Goal: Information Seeking & Learning: Learn about a topic

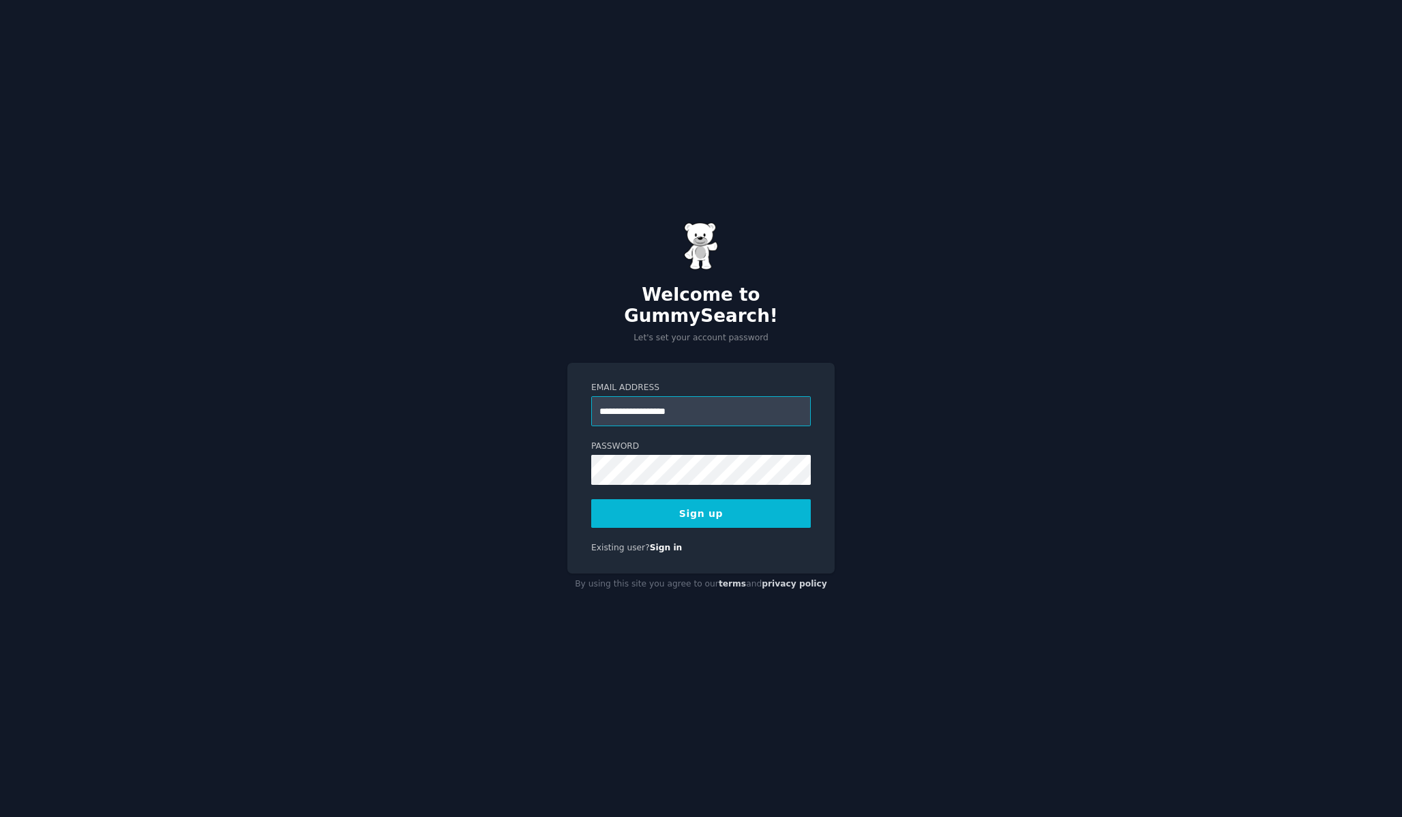
type input "**********"
click at [728, 499] on button "Sign up" at bounding box center [701, 513] width 220 height 29
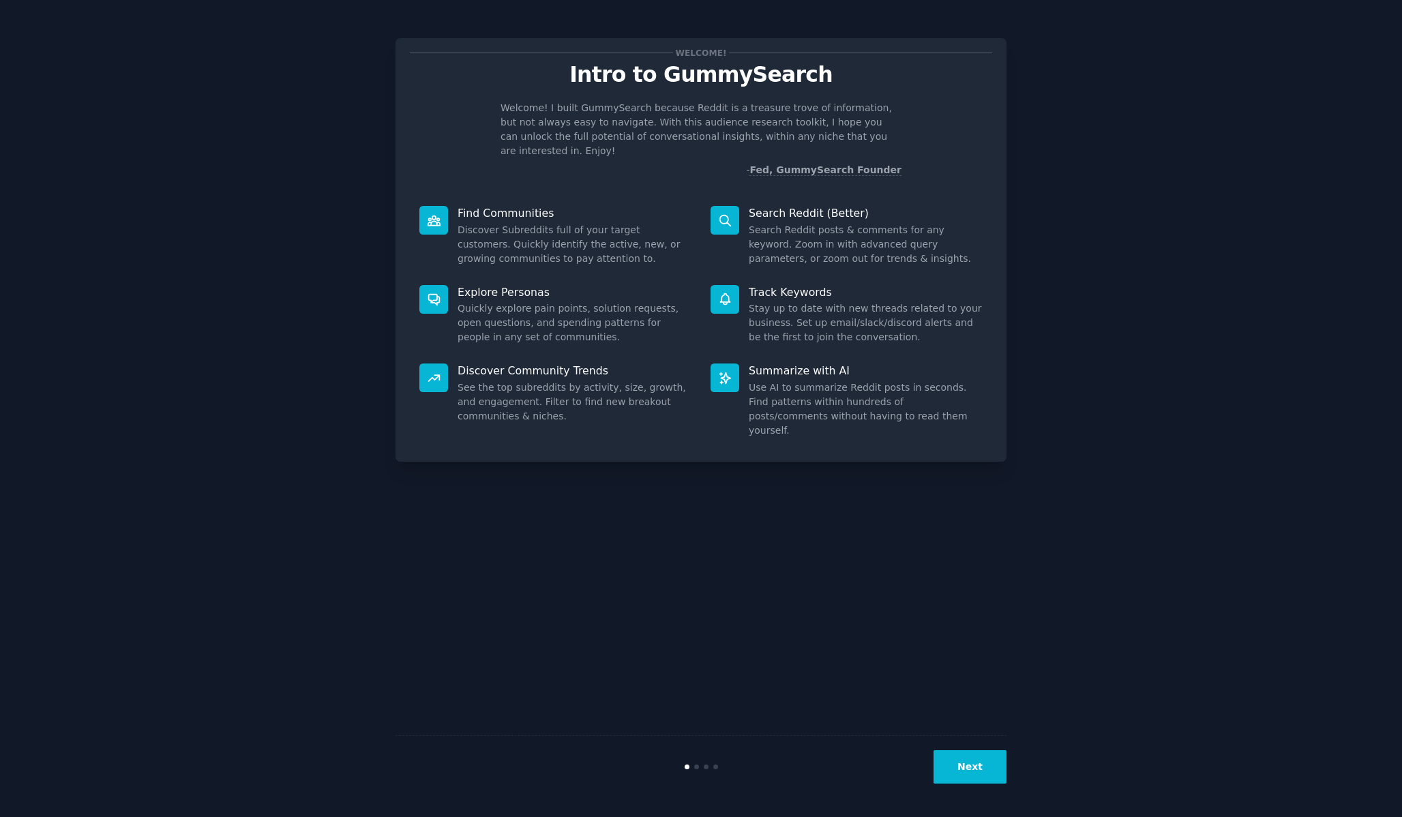
click at [986, 773] on button "Next" at bounding box center [970, 766] width 73 height 33
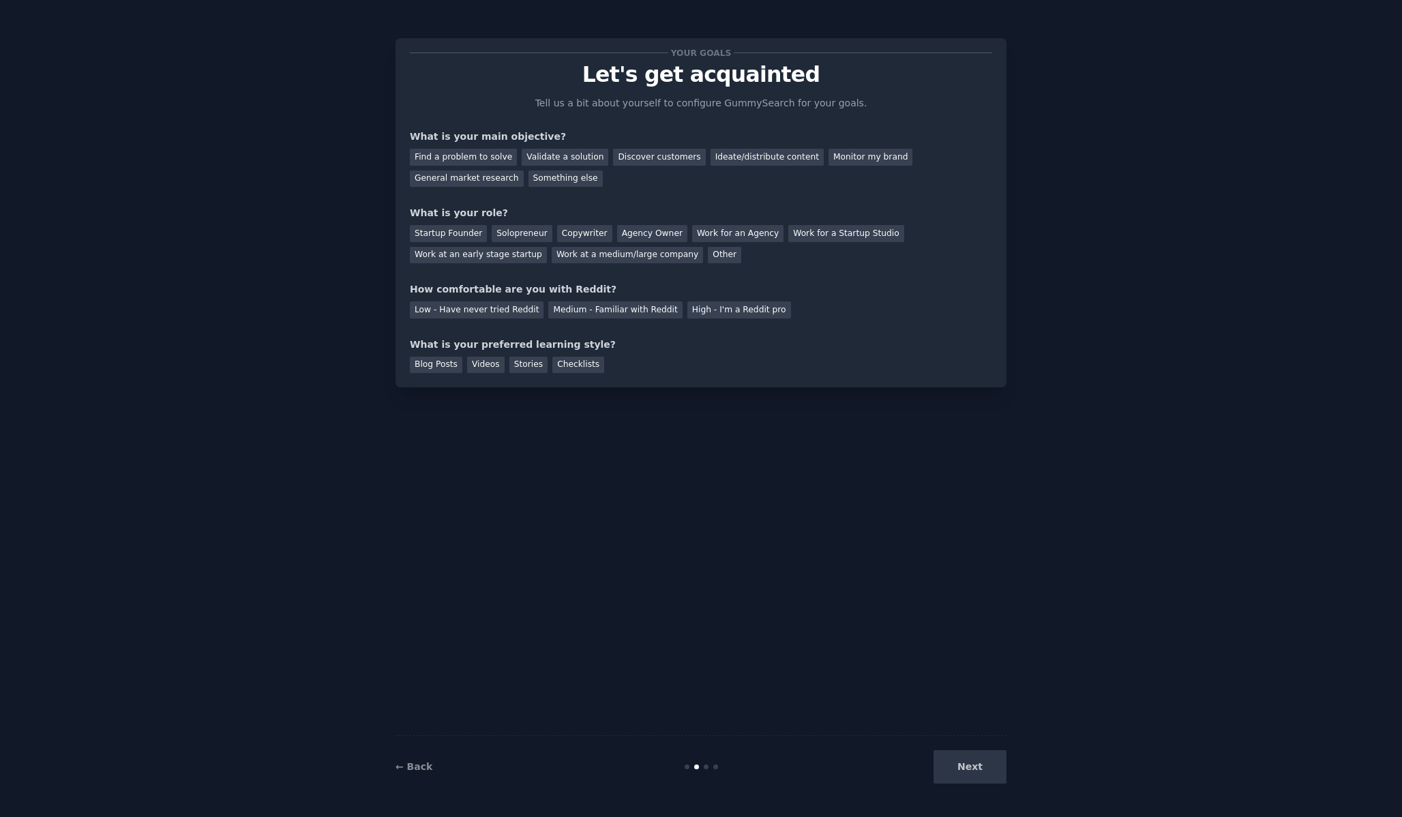
click at [986, 773] on div "Next" at bounding box center [905, 766] width 204 height 33
click at [462, 154] on div "Find a problem to solve" at bounding box center [463, 157] width 107 height 17
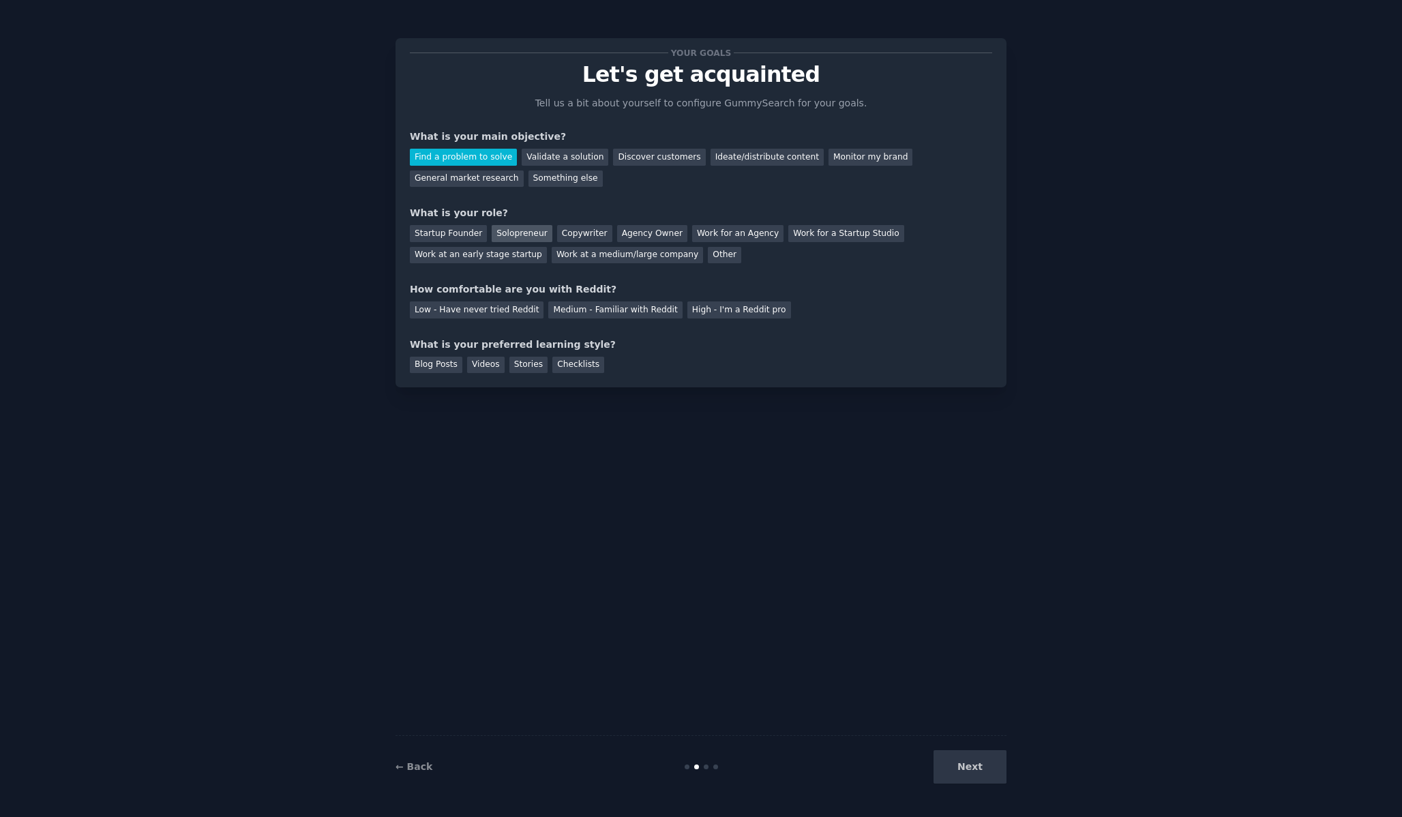
click at [499, 235] on div "Solopreneur" at bounding box center [522, 233] width 60 height 17
click at [973, 766] on div "Next" at bounding box center [905, 766] width 204 height 33
click at [977, 778] on div "Next" at bounding box center [905, 766] width 204 height 33
click at [509, 312] on div "Low - Have never tried Reddit" at bounding box center [477, 309] width 134 height 17
click at [487, 368] on div "Videos" at bounding box center [486, 365] width 38 height 17
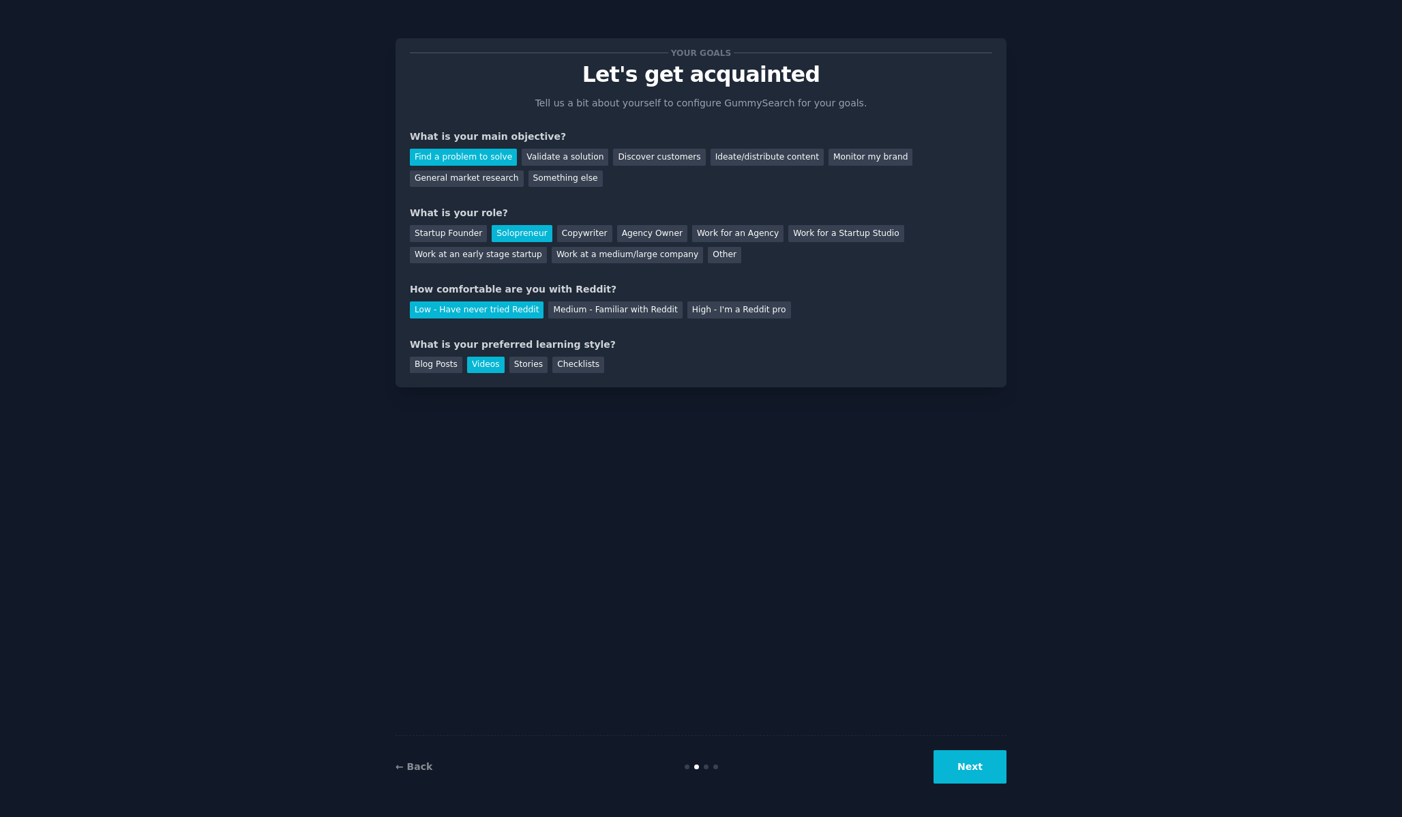
click at [990, 759] on button "Next" at bounding box center [970, 766] width 73 height 33
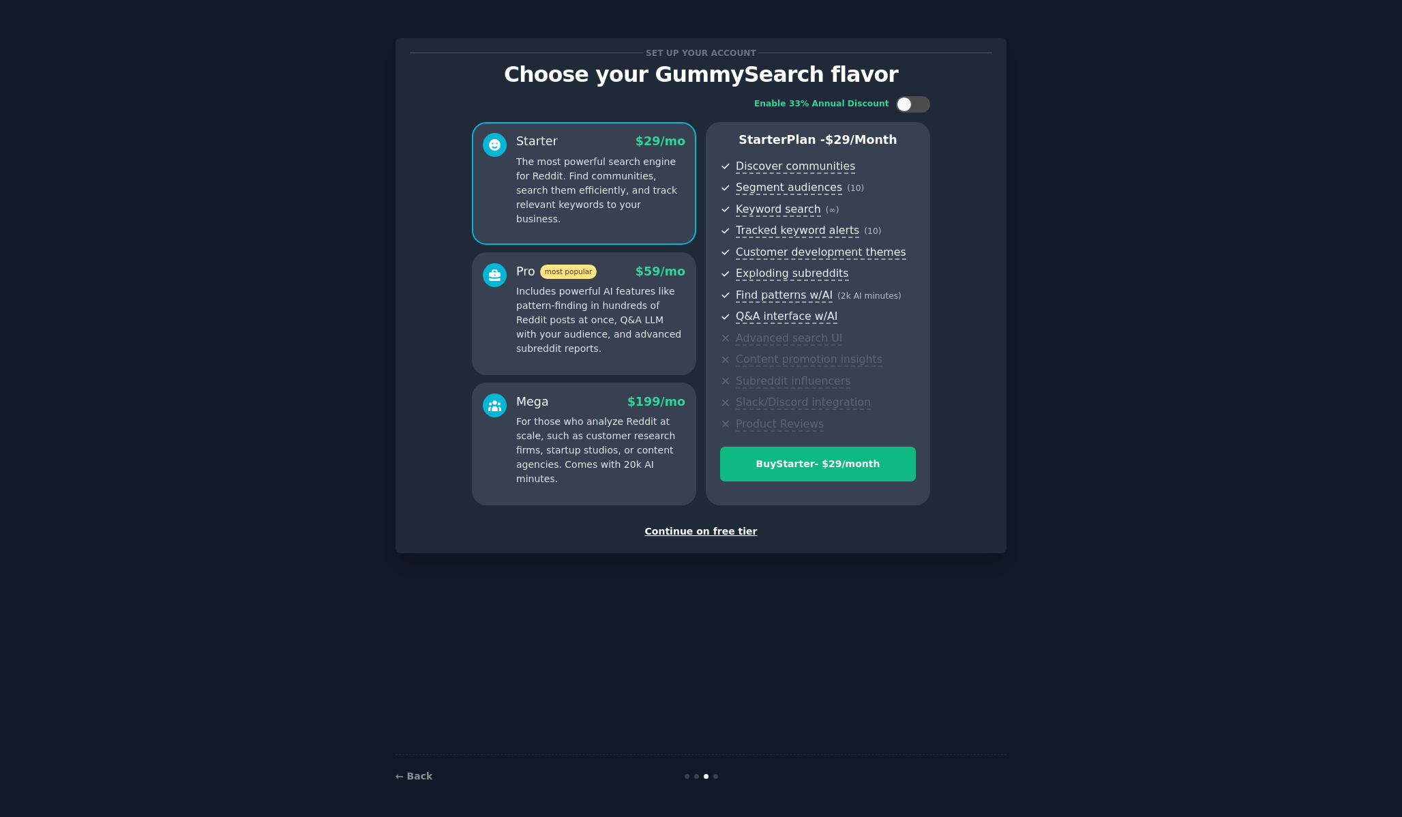
click at [743, 531] on div "Continue on free tier" at bounding box center [701, 531] width 582 height 14
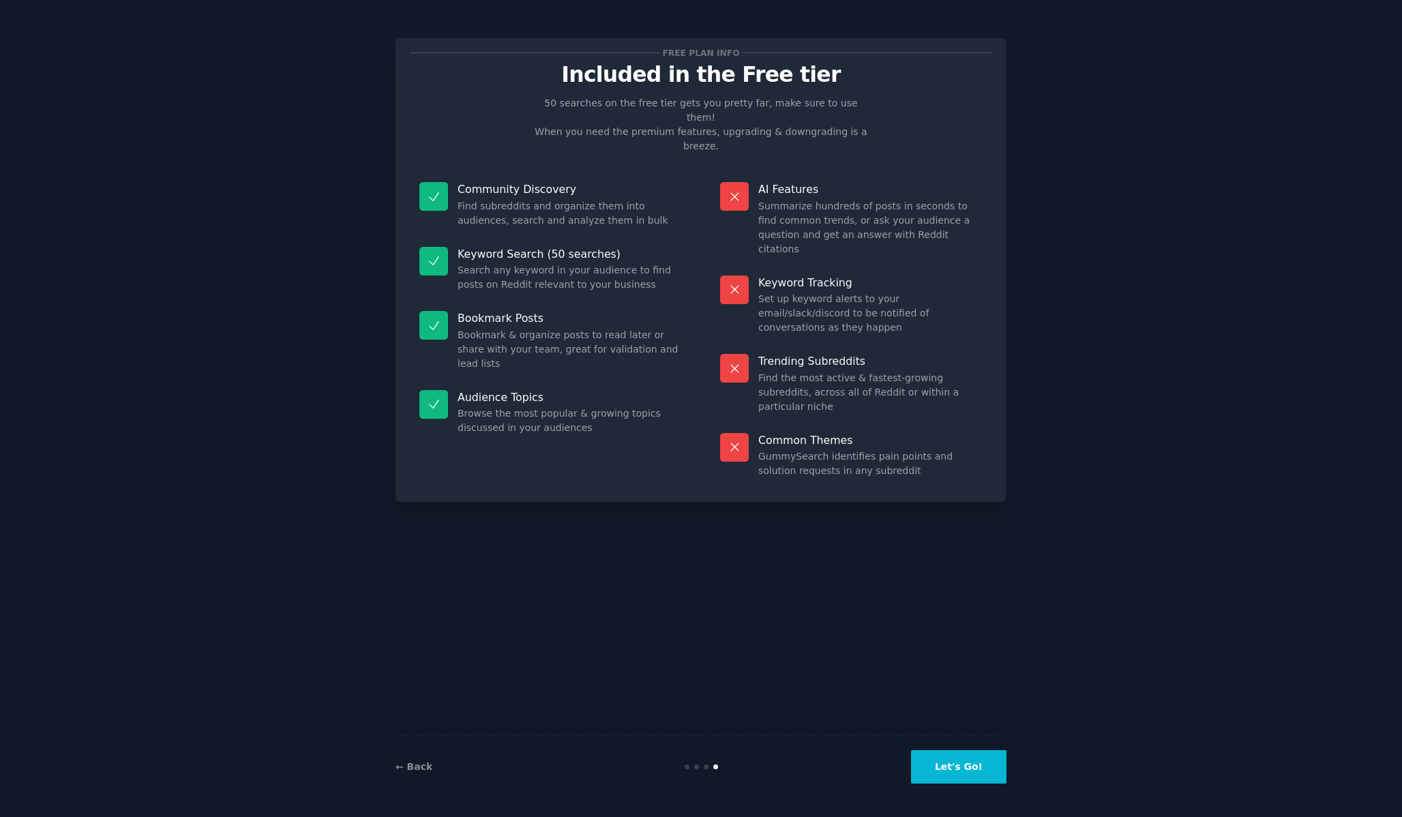
click at [965, 759] on button "Let's Go!" at bounding box center [958, 766] width 95 height 33
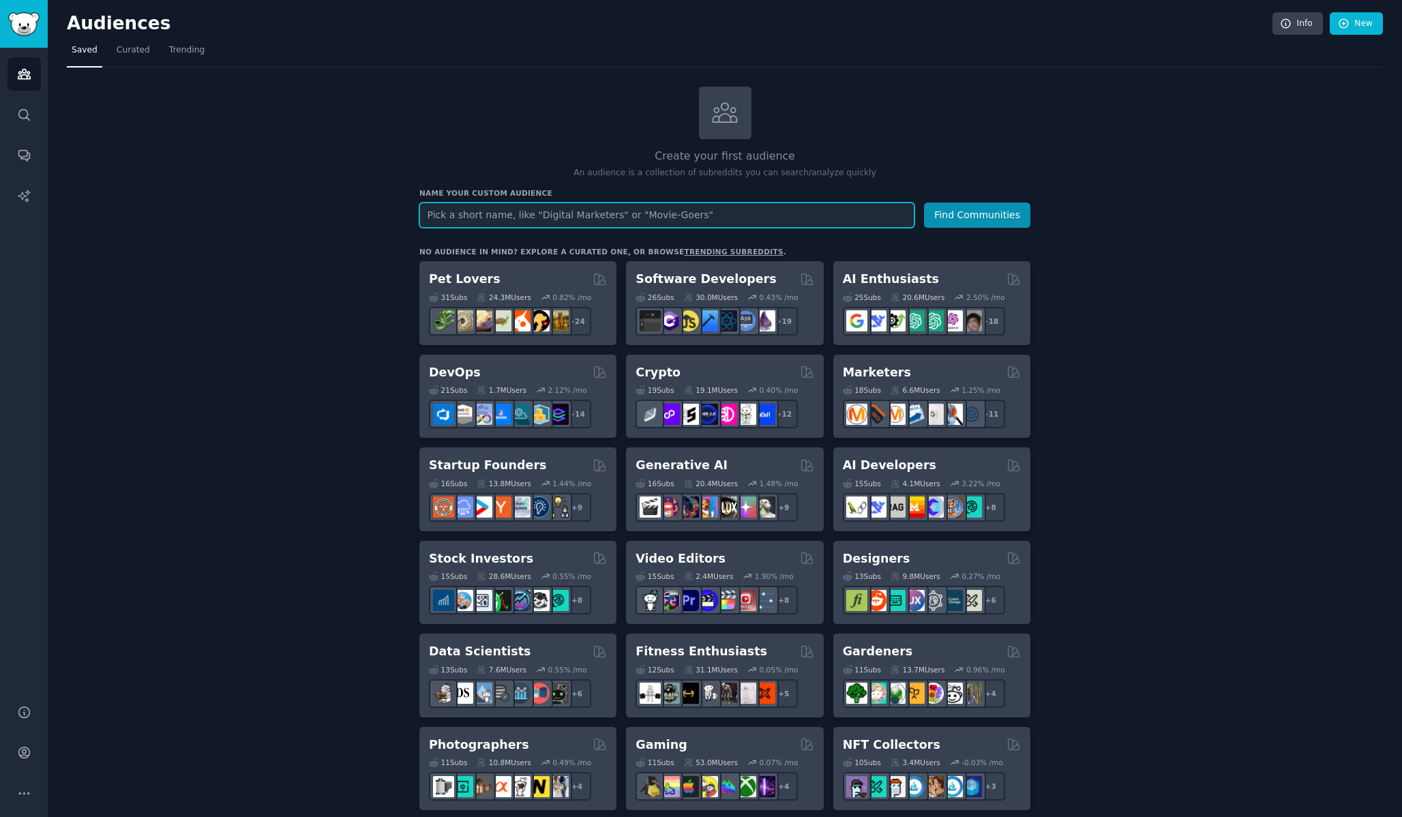
click at [534, 222] on input "text" at bounding box center [666, 215] width 495 height 25
type input "gift"
click at [924, 203] on button "Find Communities" at bounding box center [977, 215] width 106 height 25
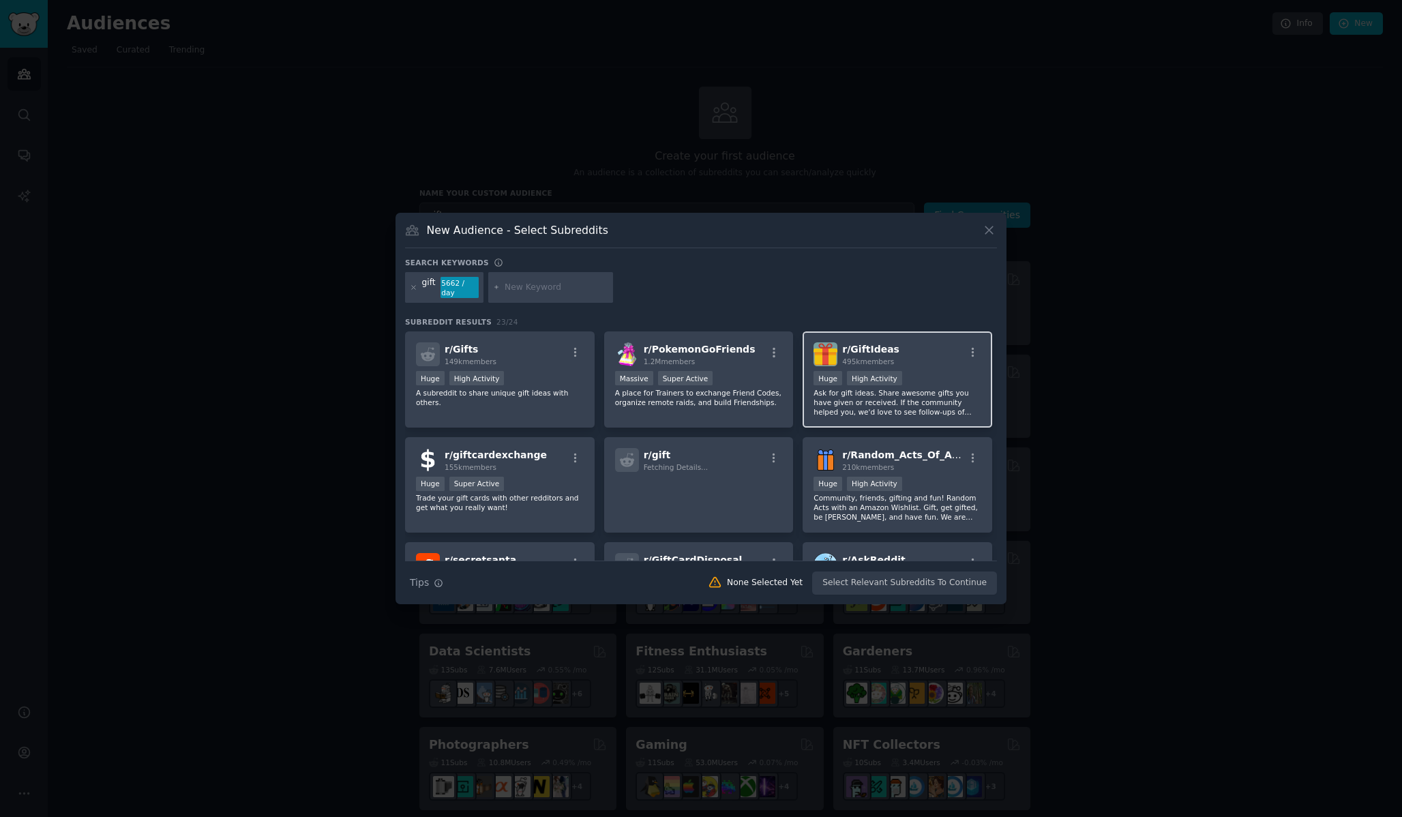
click at [913, 409] on p "Ask for gift ideas. Share awesome gifts you have given or received. If the comm…" at bounding box center [898, 402] width 168 height 29
click at [454, 285] on div "5662 / day" at bounding box center [460, 288] width 38 height 22
click at [928, 364] on div "r/ GiftIdeas 495k members" at bounding box center [898, 354] width 168 height 24
click at [966, 580] on button "Create Audience" at bounding box center [953, 583] width 90 height 23
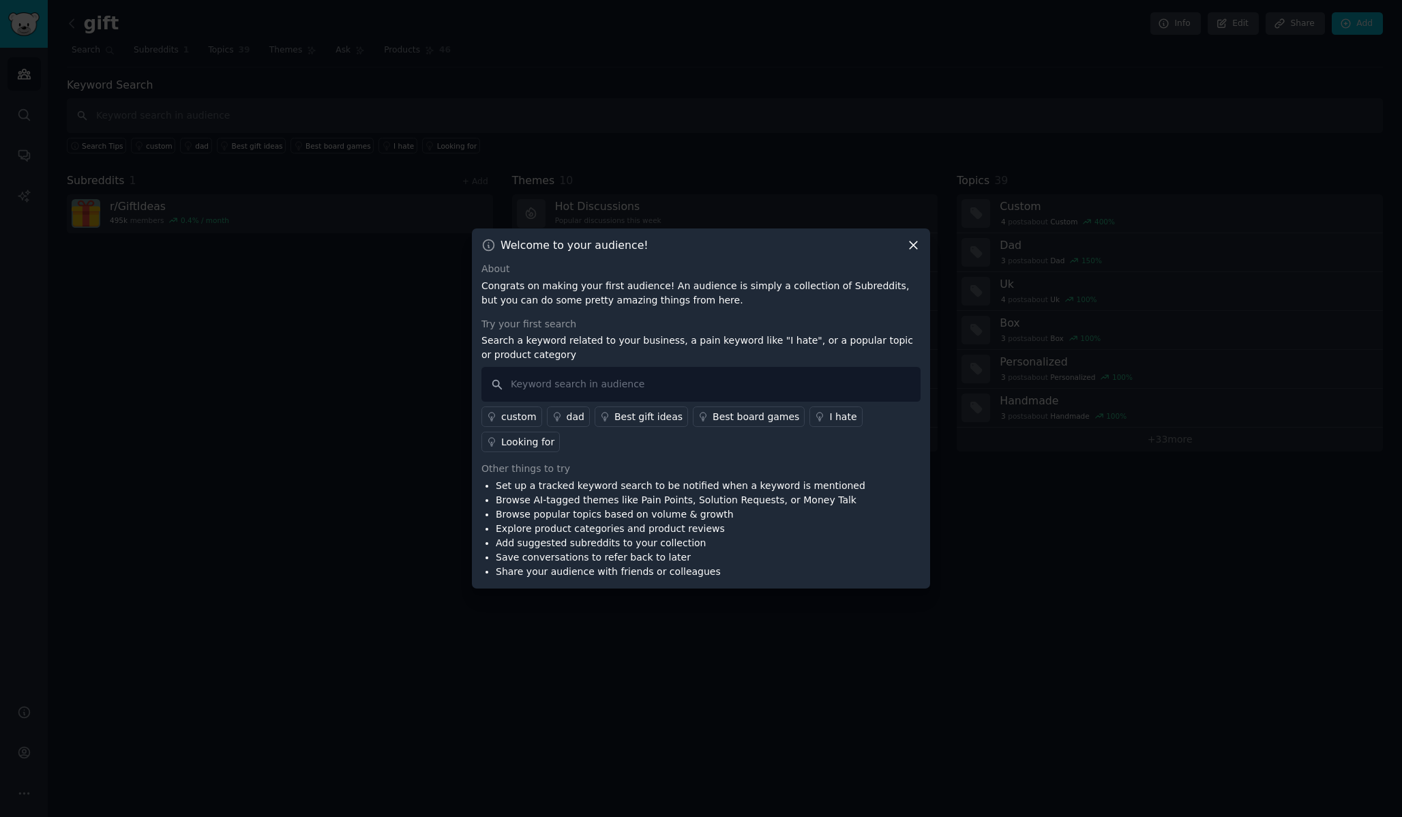
click at [915, 246] on icon at bounding box center [914, 246] width 8 height 8
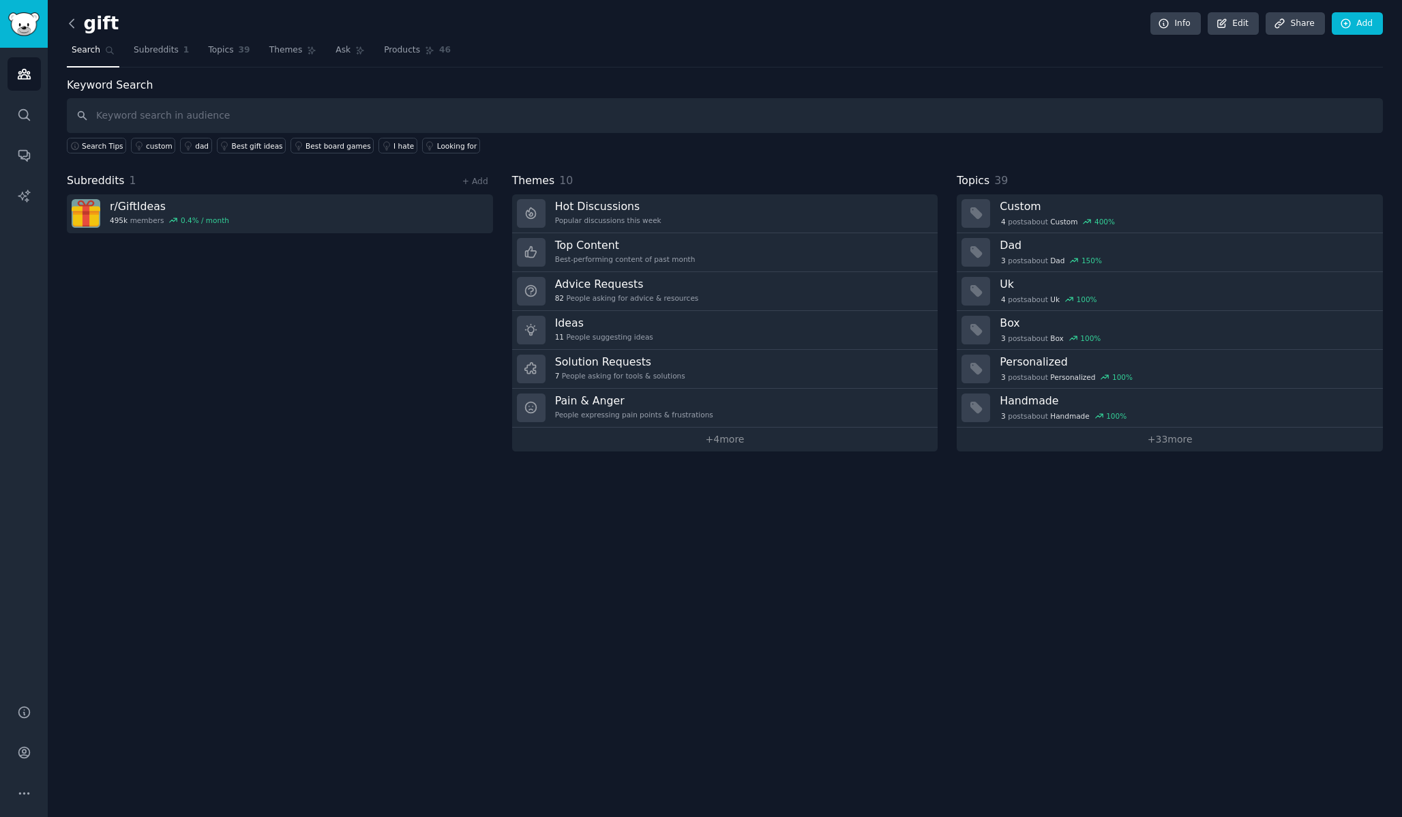
click at [69, 22] on icon at bounding box center [72, 23] width 14 height 14
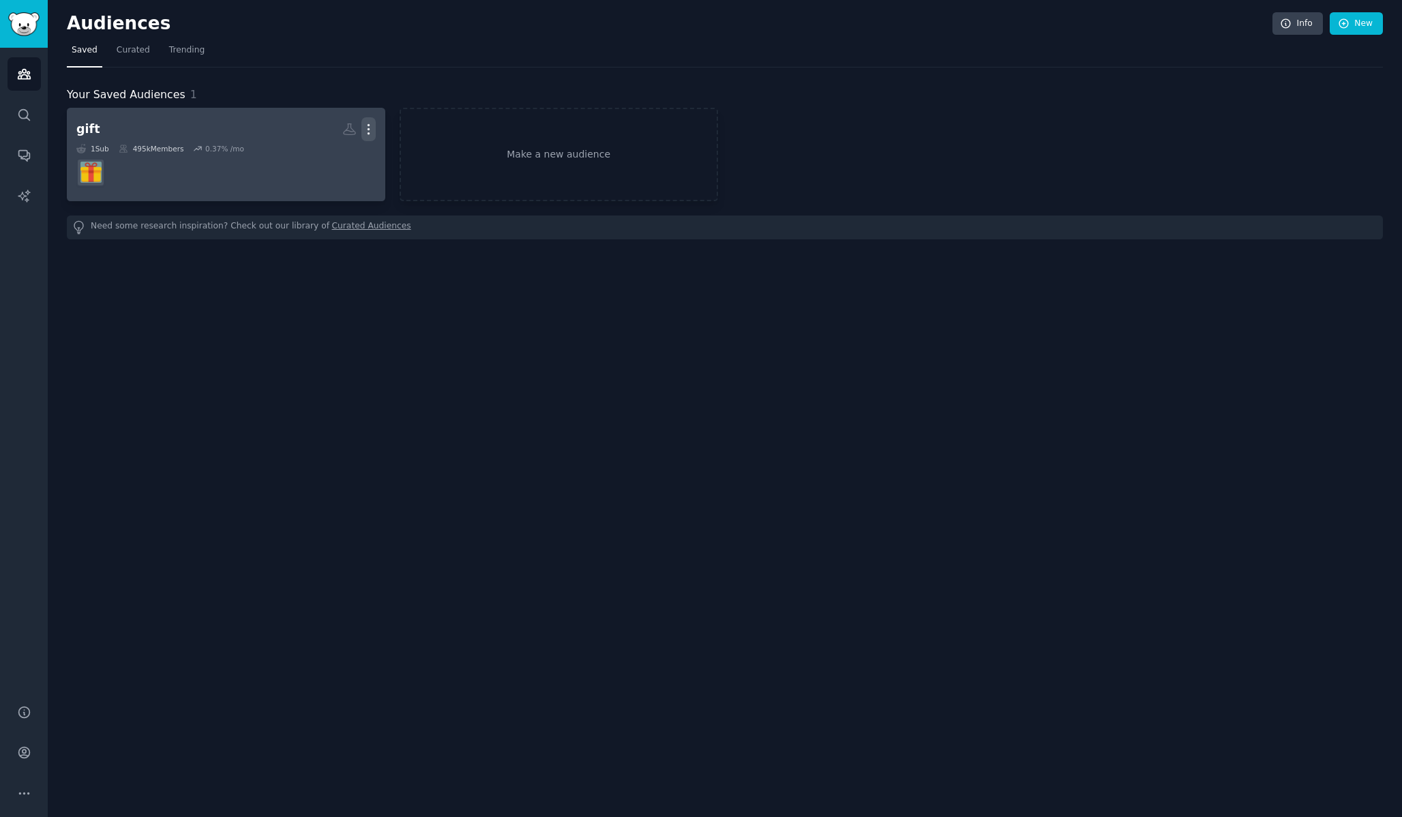
click at [370, 125] on icon "button" at bounding box center [368, 129] width 14 height 14
click at [332, 153] on p "Delete" at bounding box center [331, 158] width 31 height 14
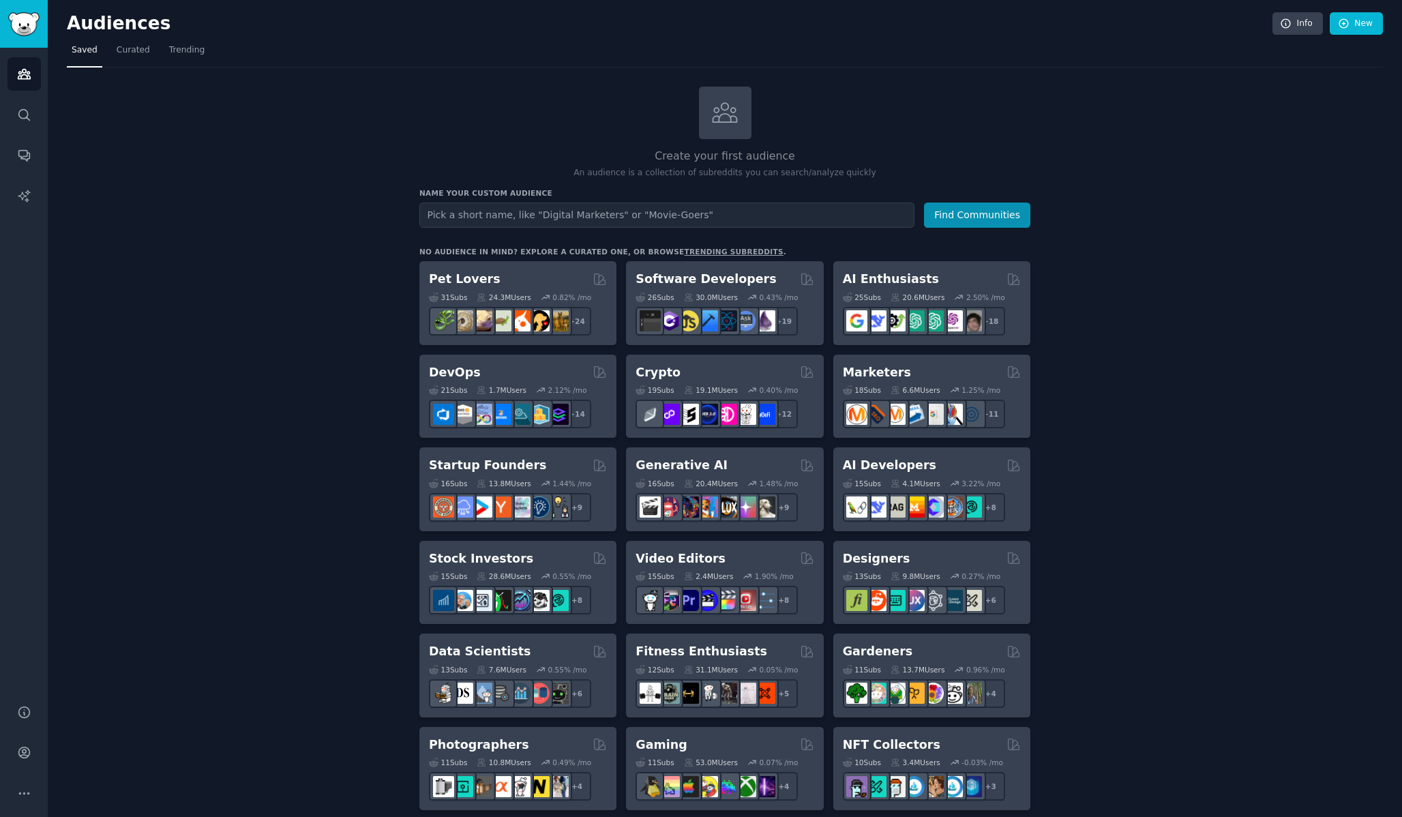
click at [662, 214] on input "text" at bounding box center [666, 215] width 495 height 25
type input "I would love someone to build this"
click at [924, 203] on button "Find Communities" at bounding box center [977, 215] width 106 height 25
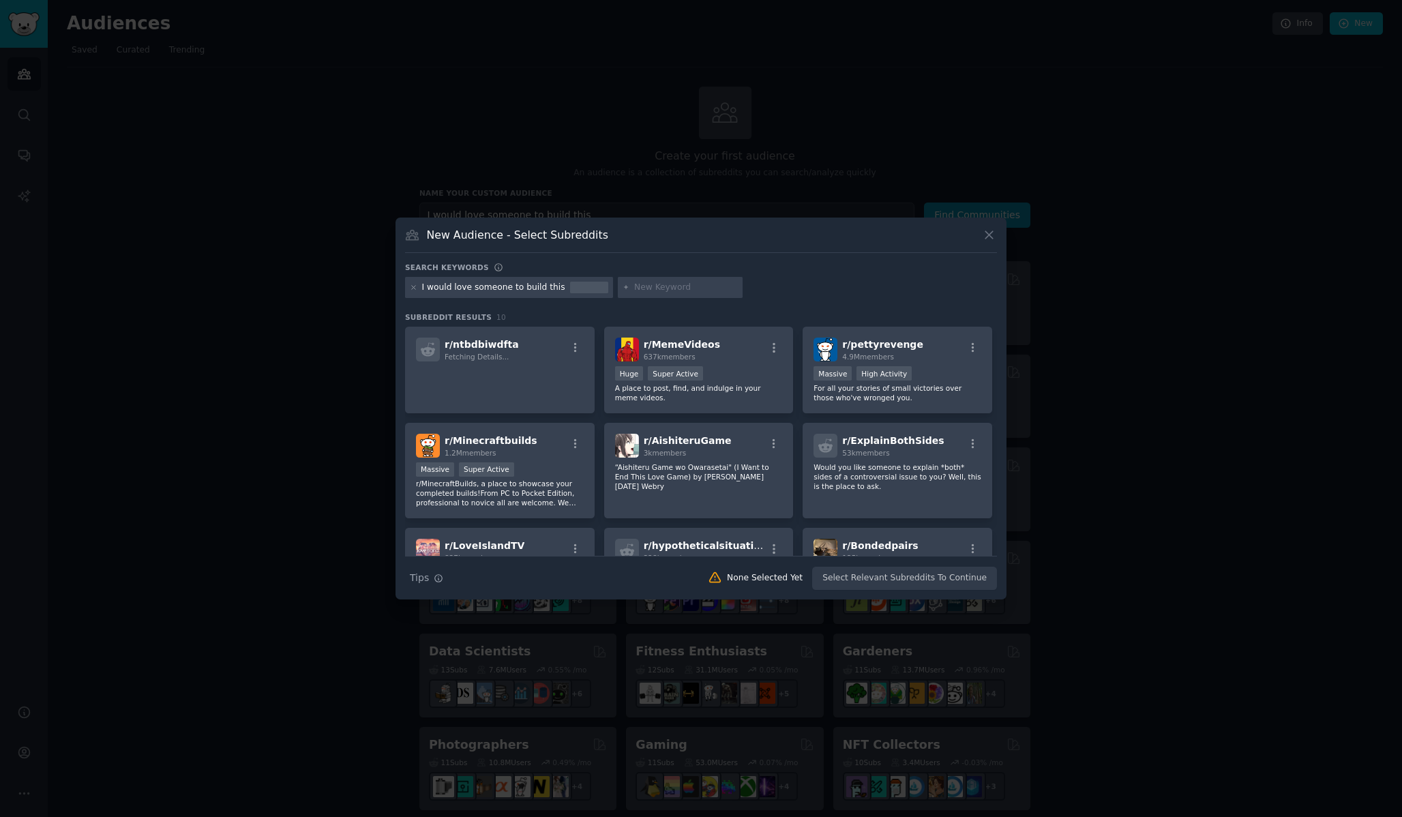
click at [991, 234] on icon at bounding box center [989, 235] width 14 height 14
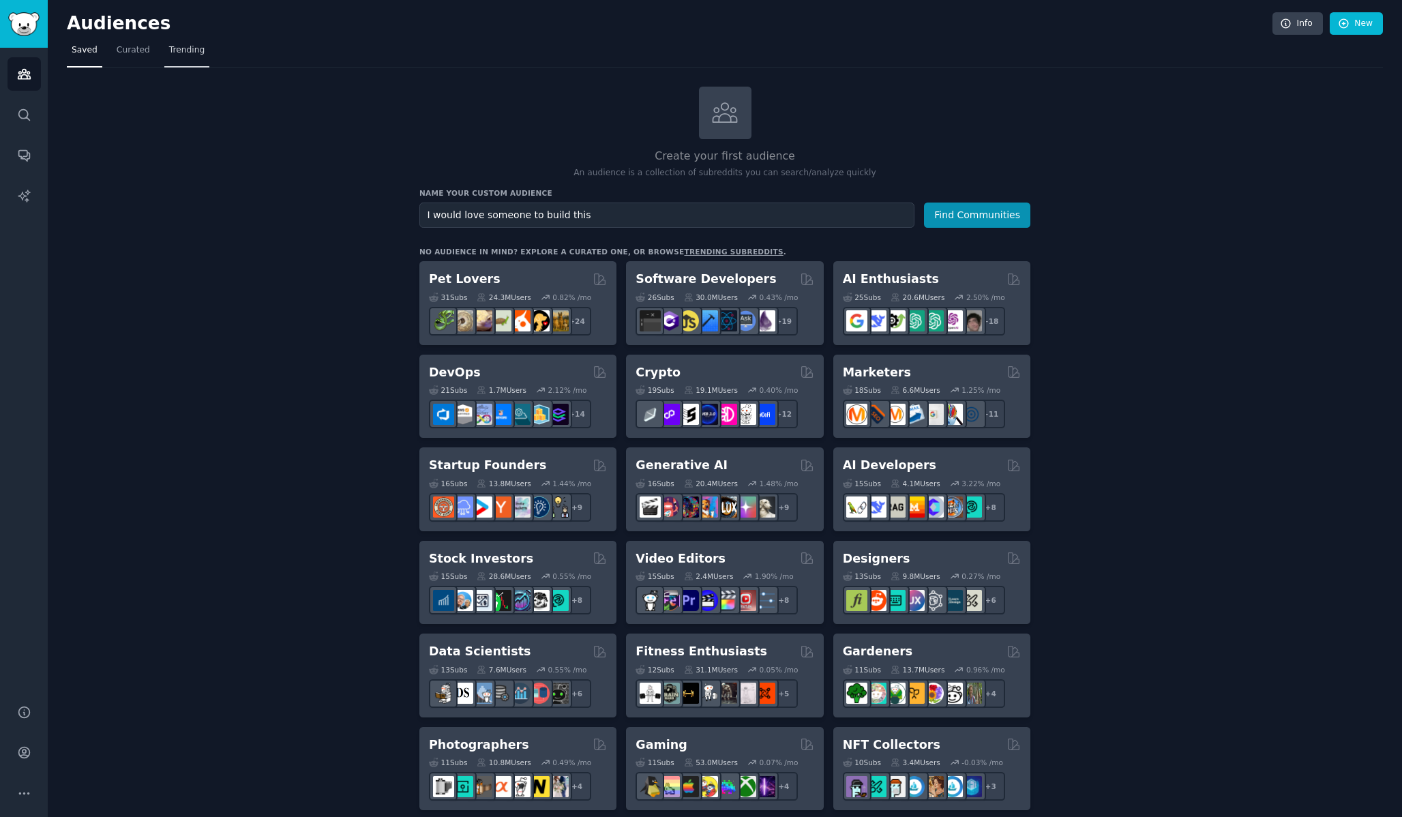
click at [183, 48] on span "Trending" at bounding box center [186, 50] width 35 height 12
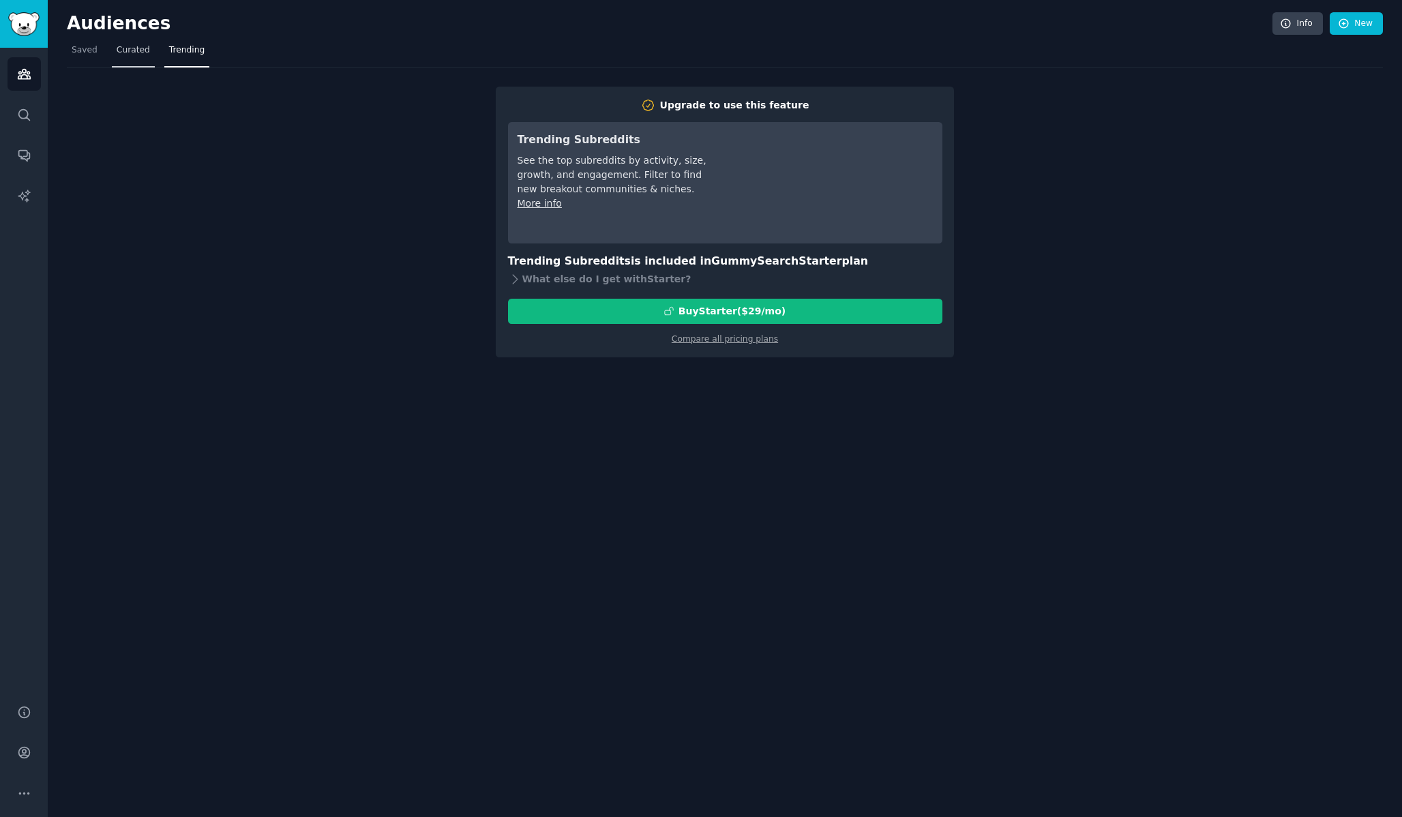
click at [136, 53] on span "Curated" at bounding box center [133, 50] width 33 height 12
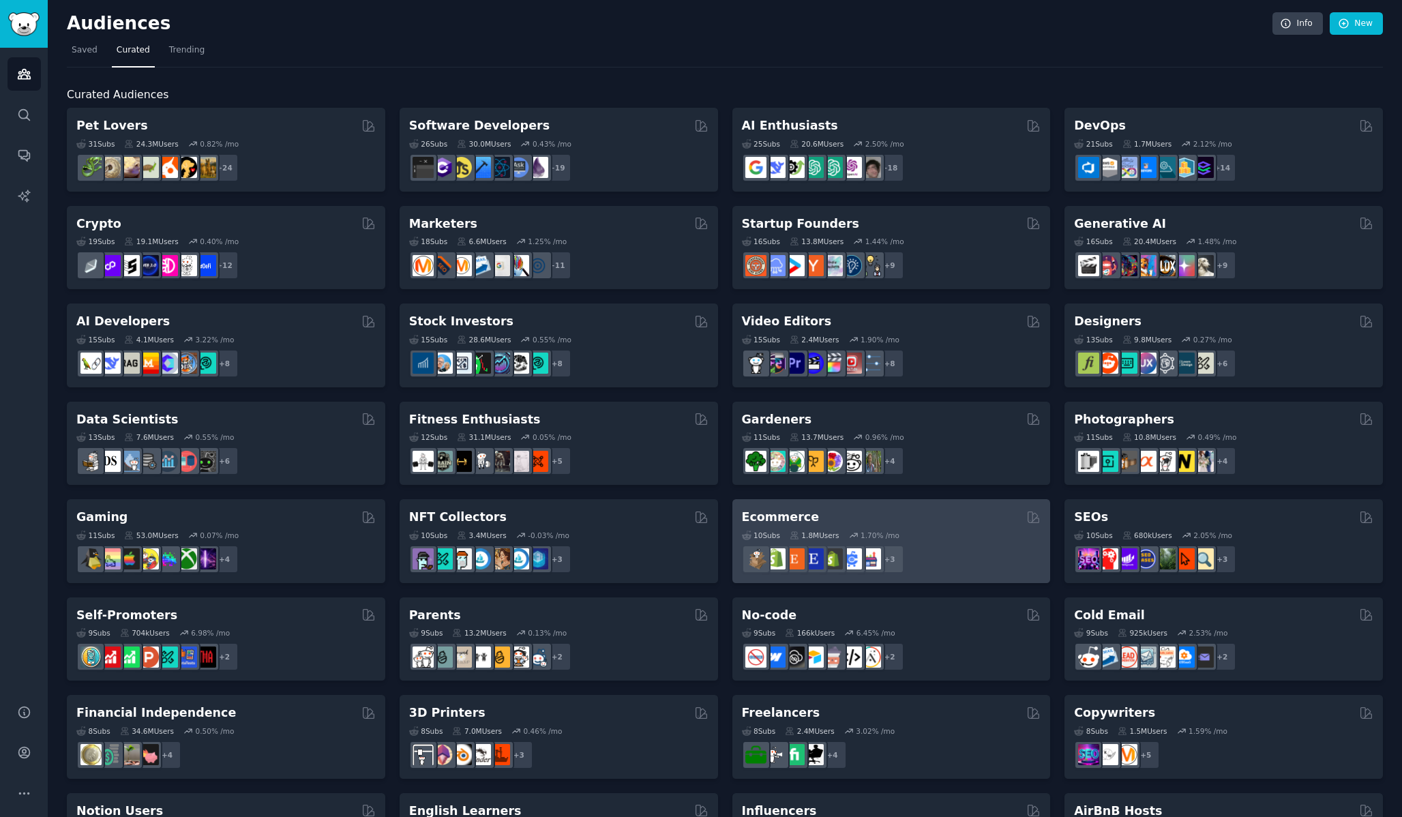
click at [788, 520] on h2 "Ecommerce" at bounding box center [781, 517] width 78 height 17
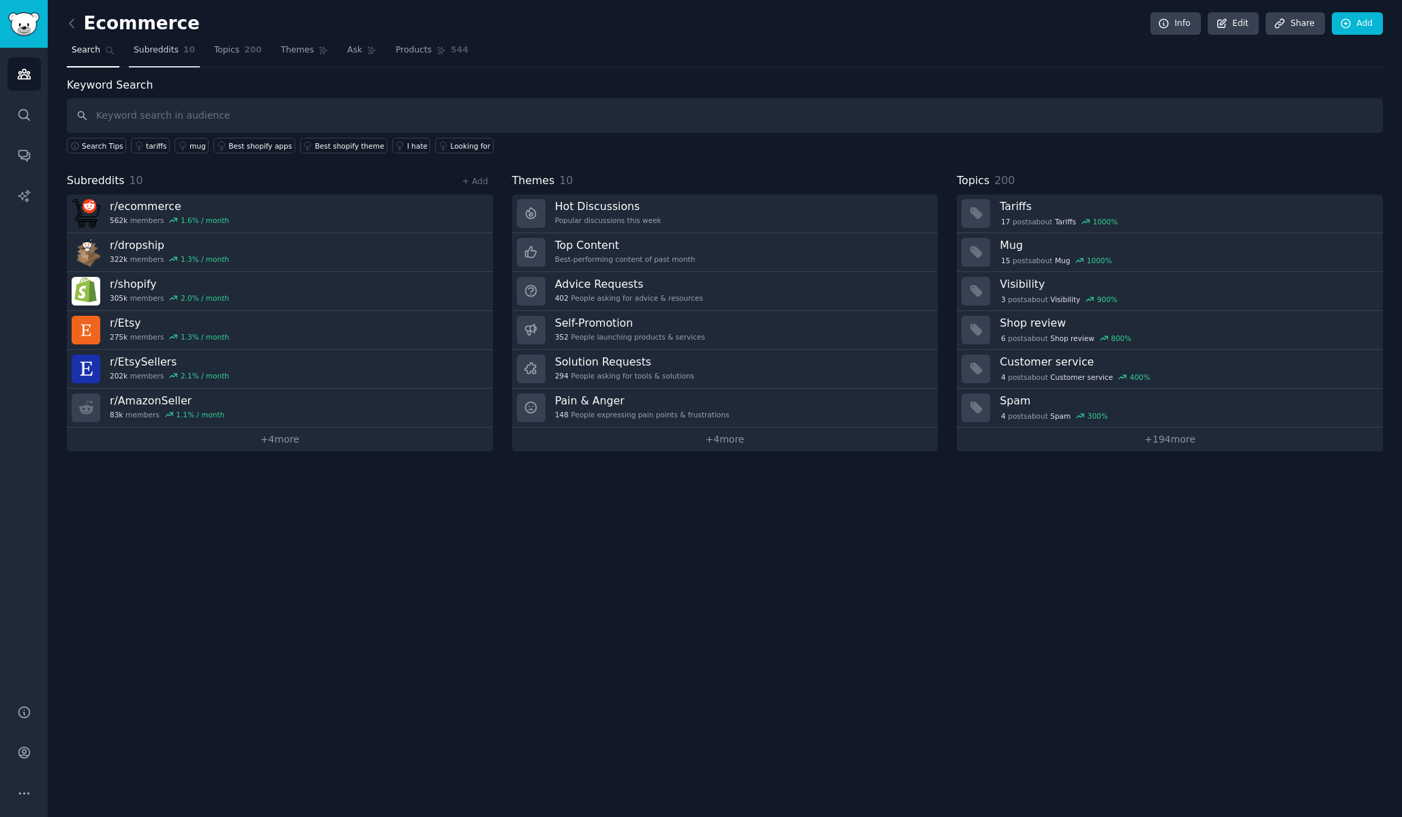
click at [179, 48] on link "Subreddits 10" at bounding box center [164, 54] width 71 height 28
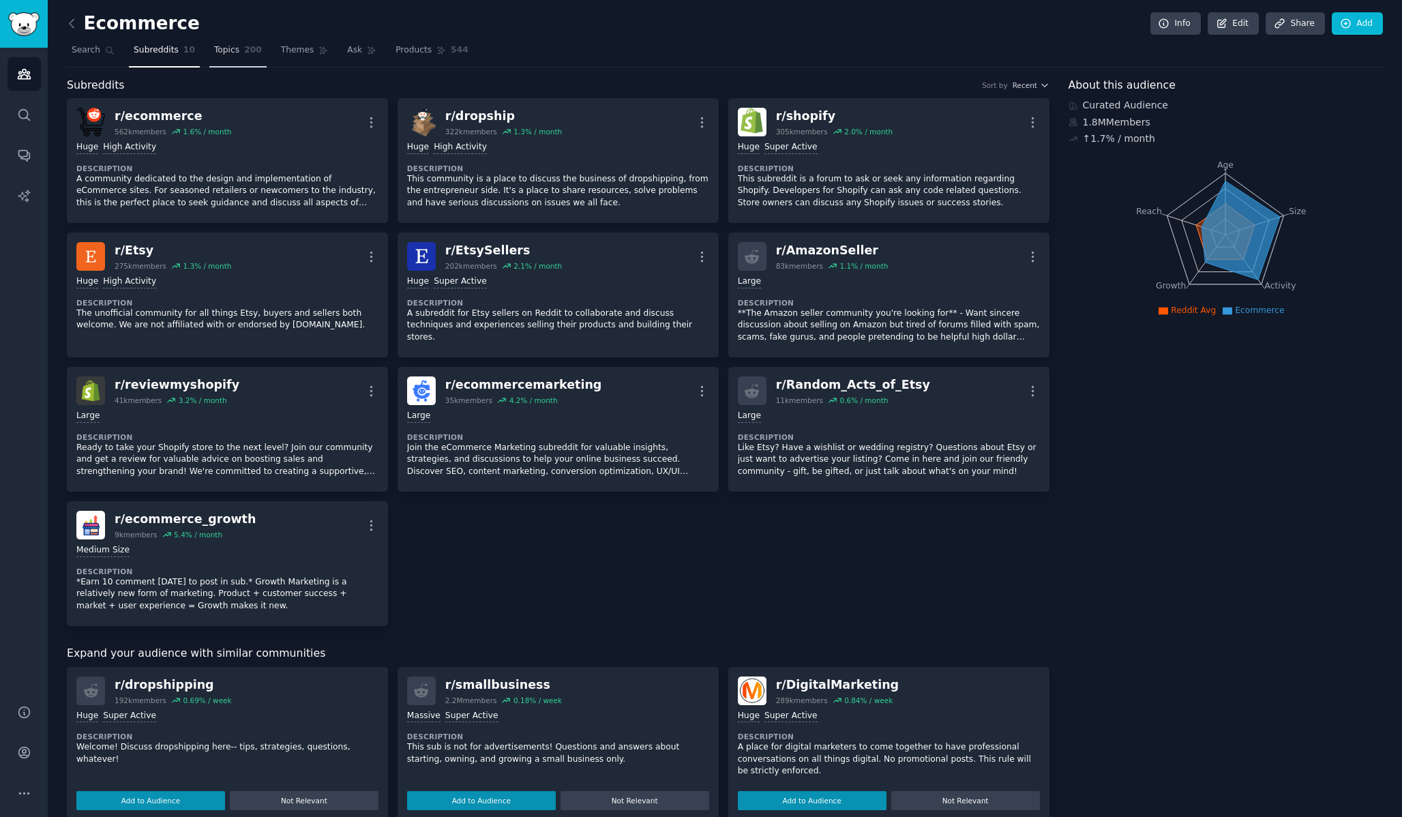
click at [245, 48] on span "200" at bounding box center [253, 50] width 18 height 12
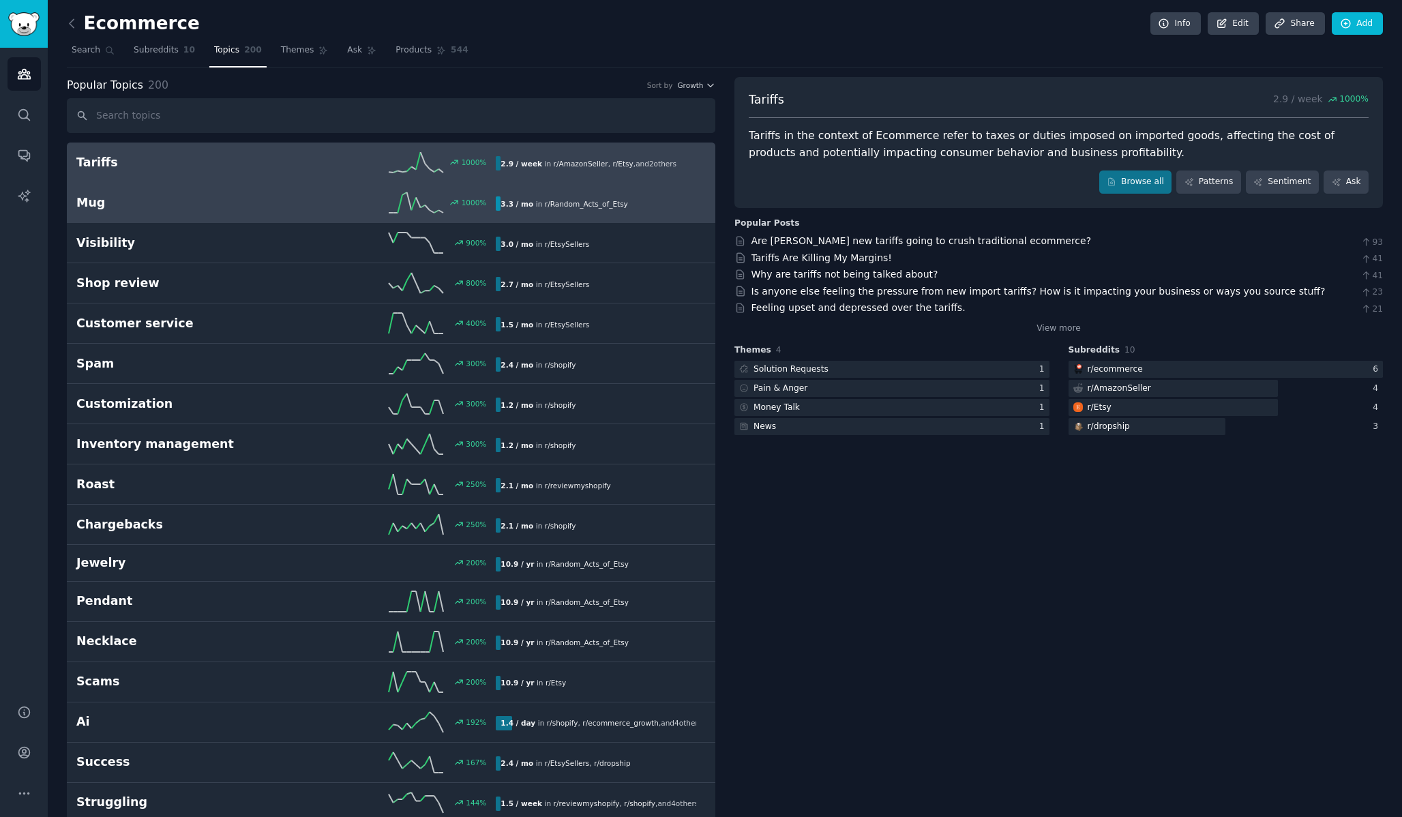
click at [93, 203] on h2 "Mug" at bounding box center [181, 202] width 210 height 17
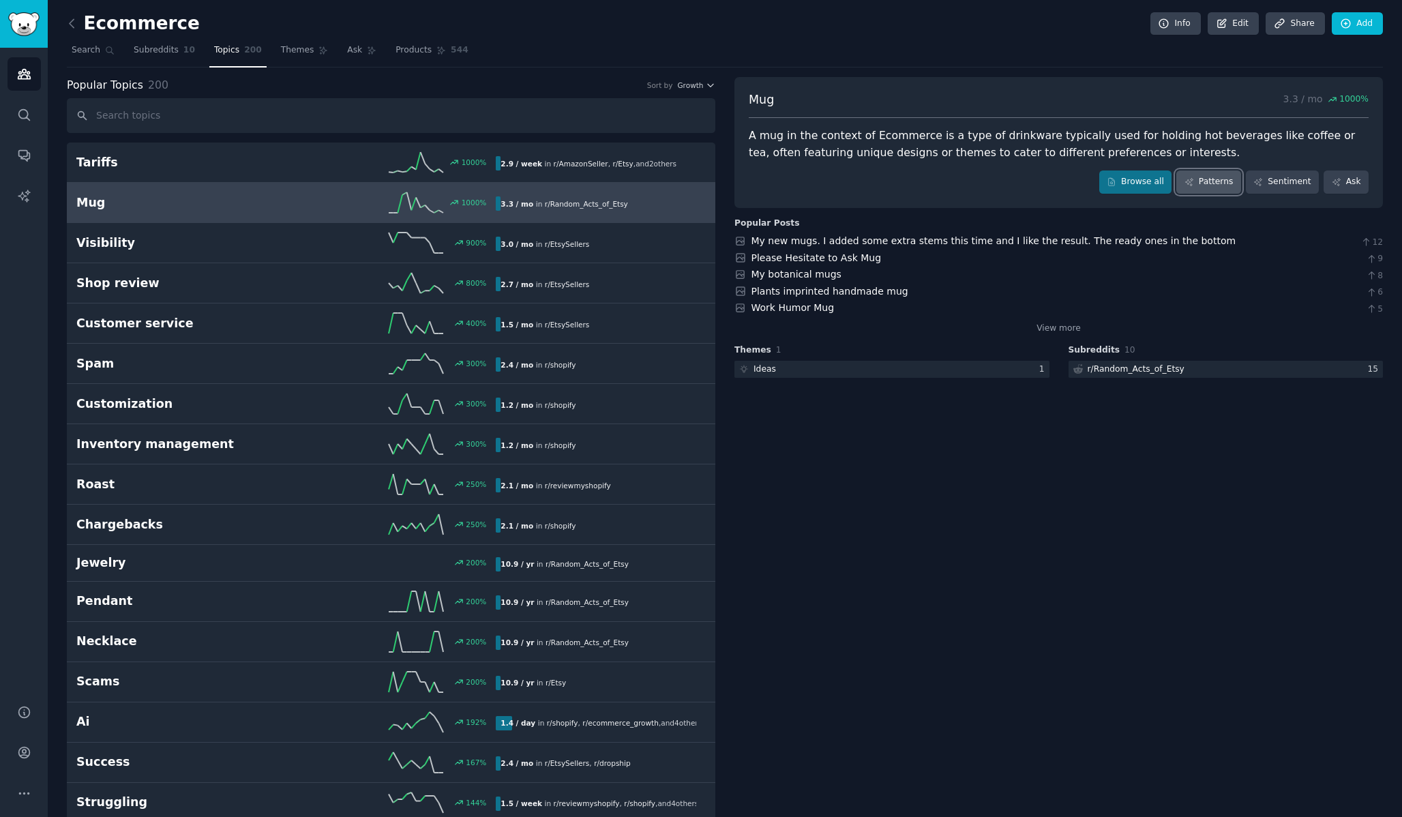
click at [1188, 176] on link "Patterns" at bounding box center [1209, 182] width 64 height 23
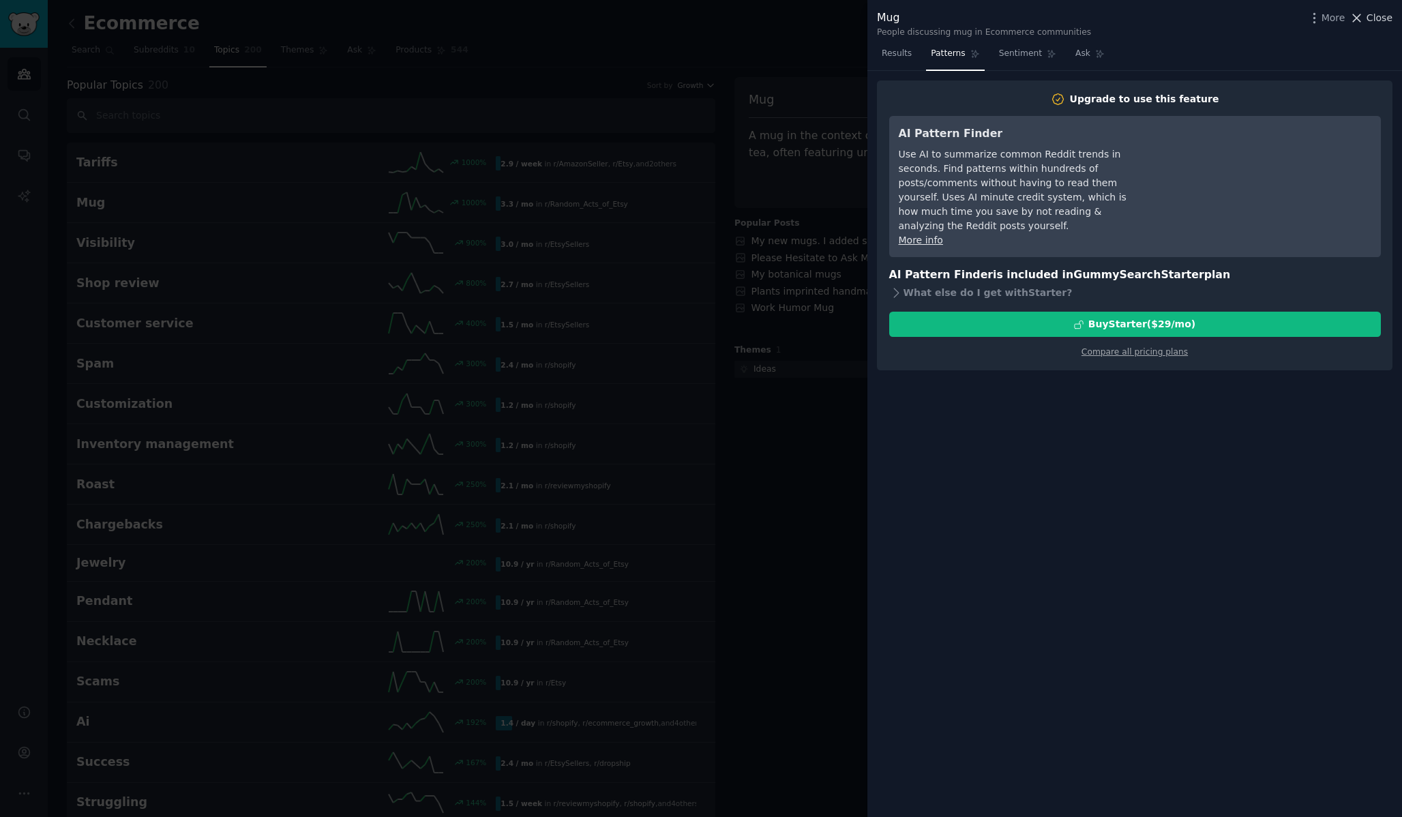
click at [1387, 19] on span "Close" at bounding box center [1380, 18] width 26 height 14
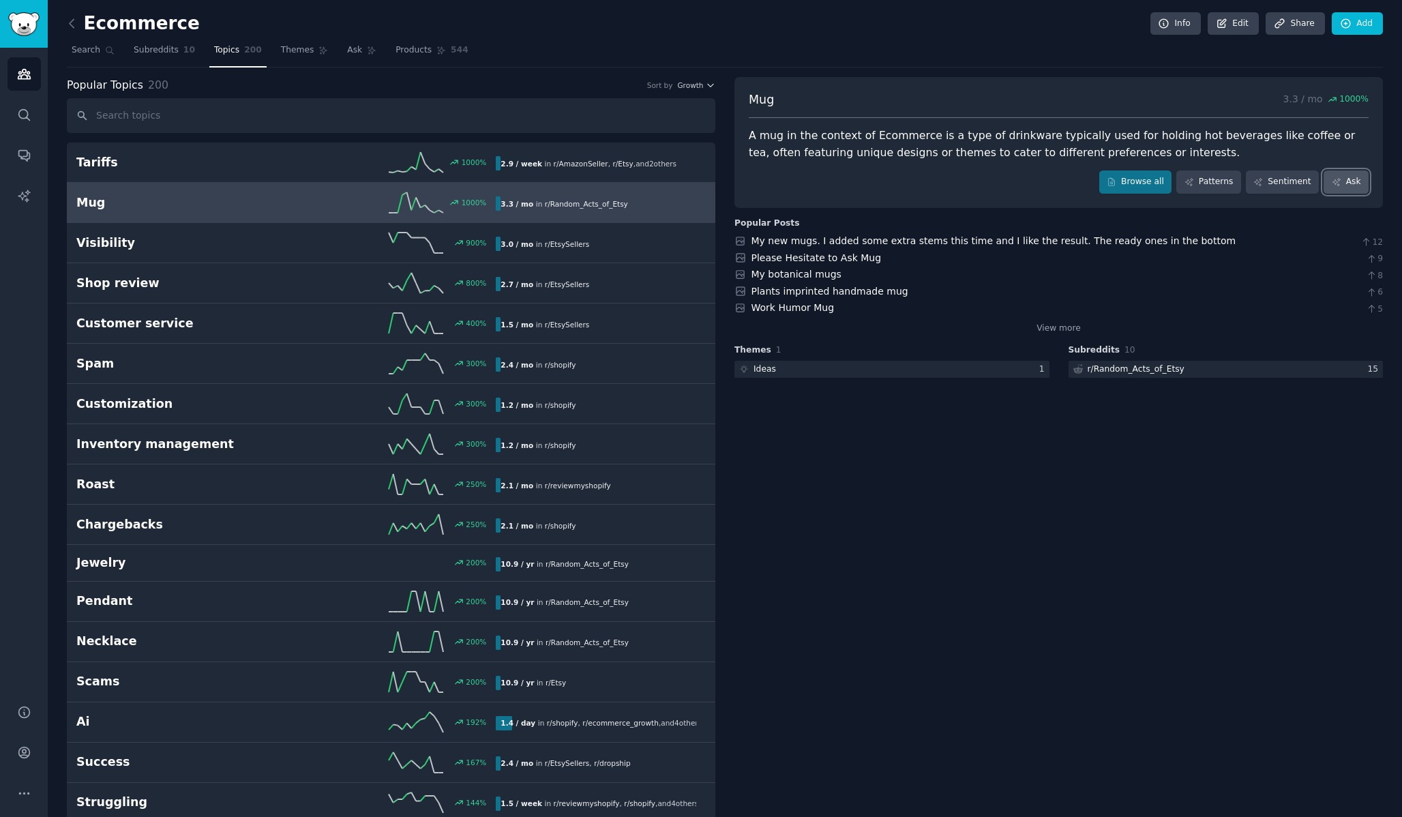
click at [1332, 179] on icon at bounding box center [1337, 182] width 10 height 10
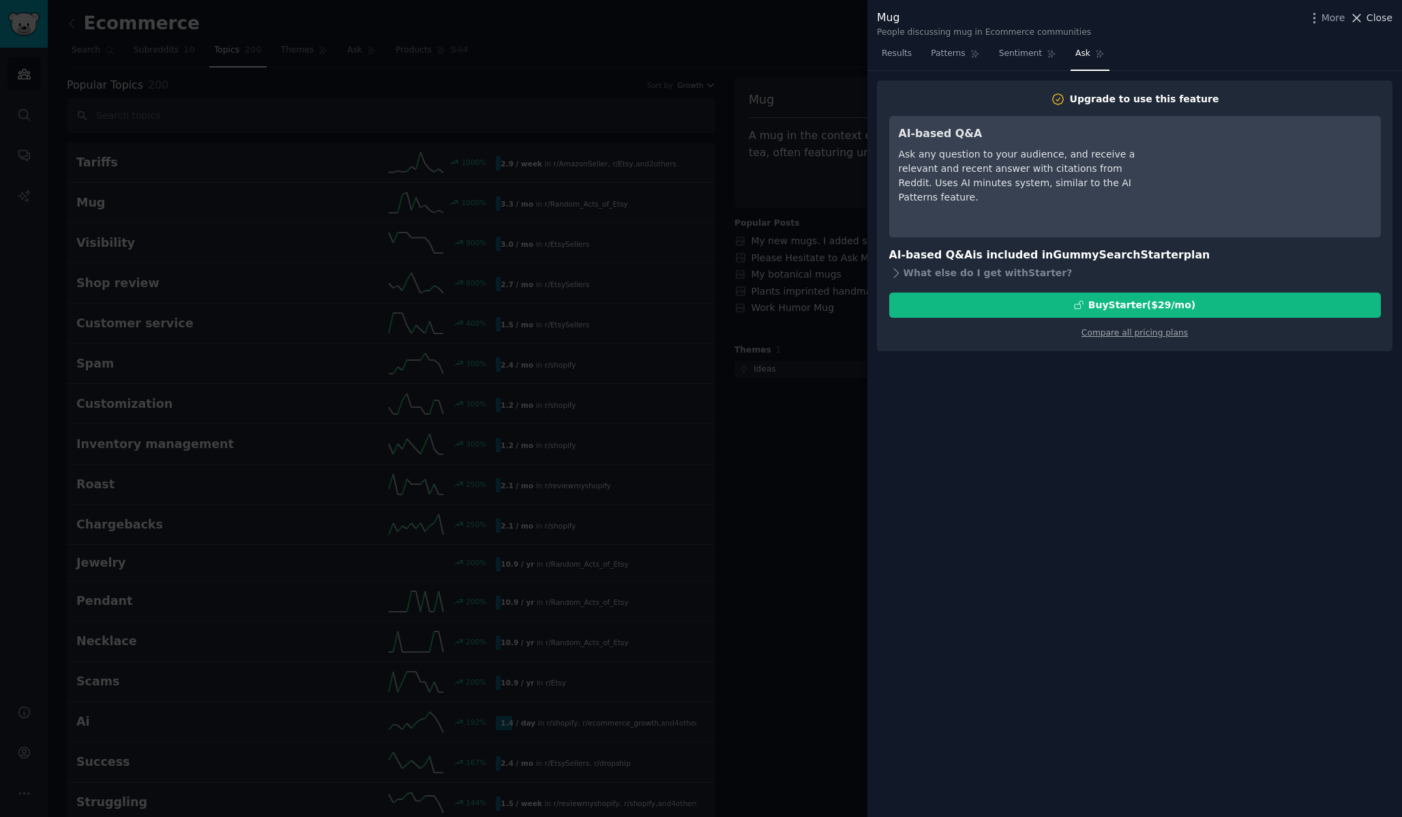
click at [1380, 16] on span "Close" at bounding box center [1380, 18] width 26 height 14
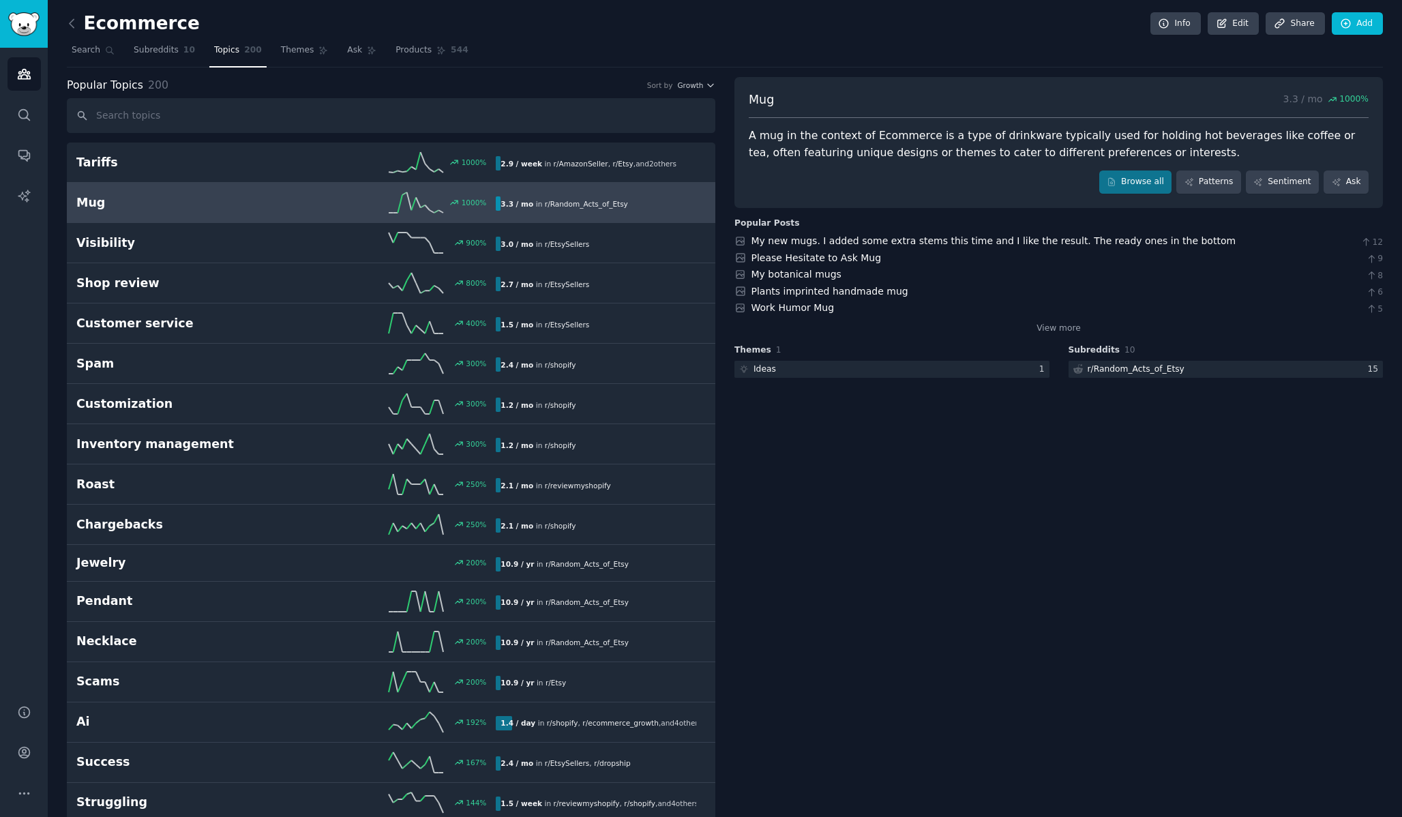
click at [404, 200] on icon at bounding box center [416, 202] width 55 height 20
click at [398, 211] on icon at bounding box center [416, 202] width 55 height 20
click at [769, 368] on div "Ideas" at bounding box center [765, 370] width 23 height 12
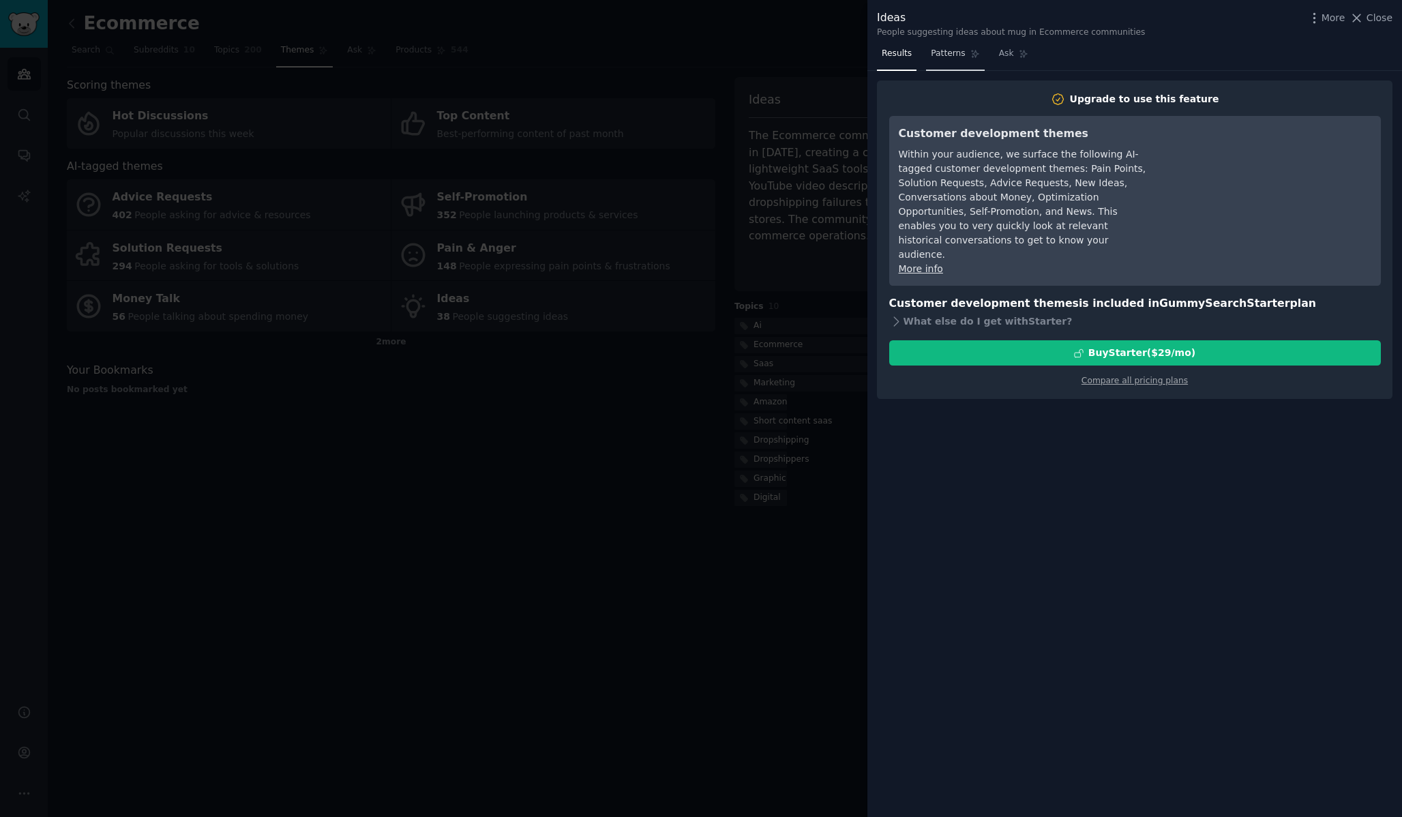
click at [959, 66] on link "Patterns" at bounding box center [955, 57] width 58 height 28
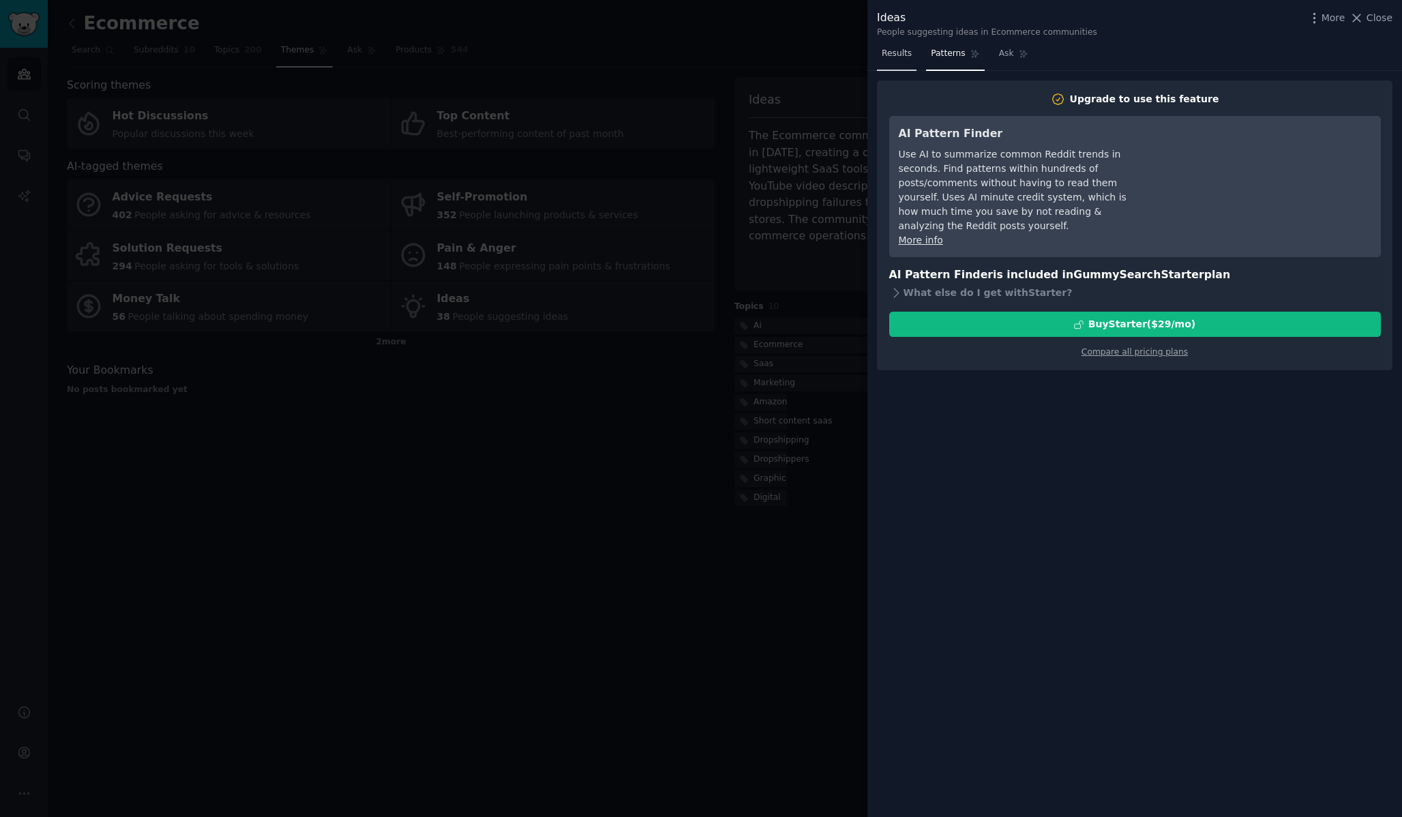
click at [901, 59] on span "Results" at bounding box center [897, 54] width 30 height 12
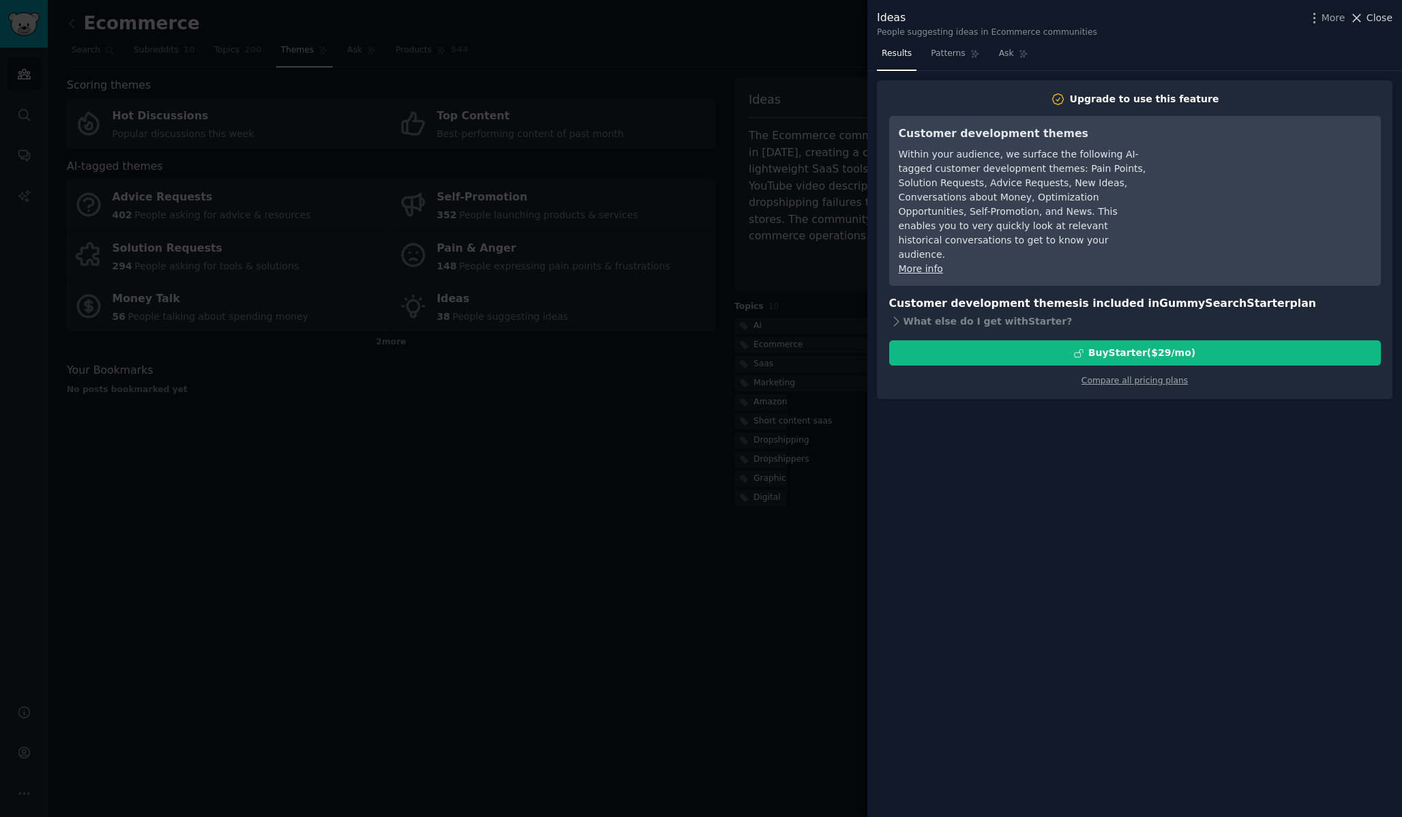
click at [1383, 16] on span "Close" at bounding box center [1380, 18] width 26 height 14
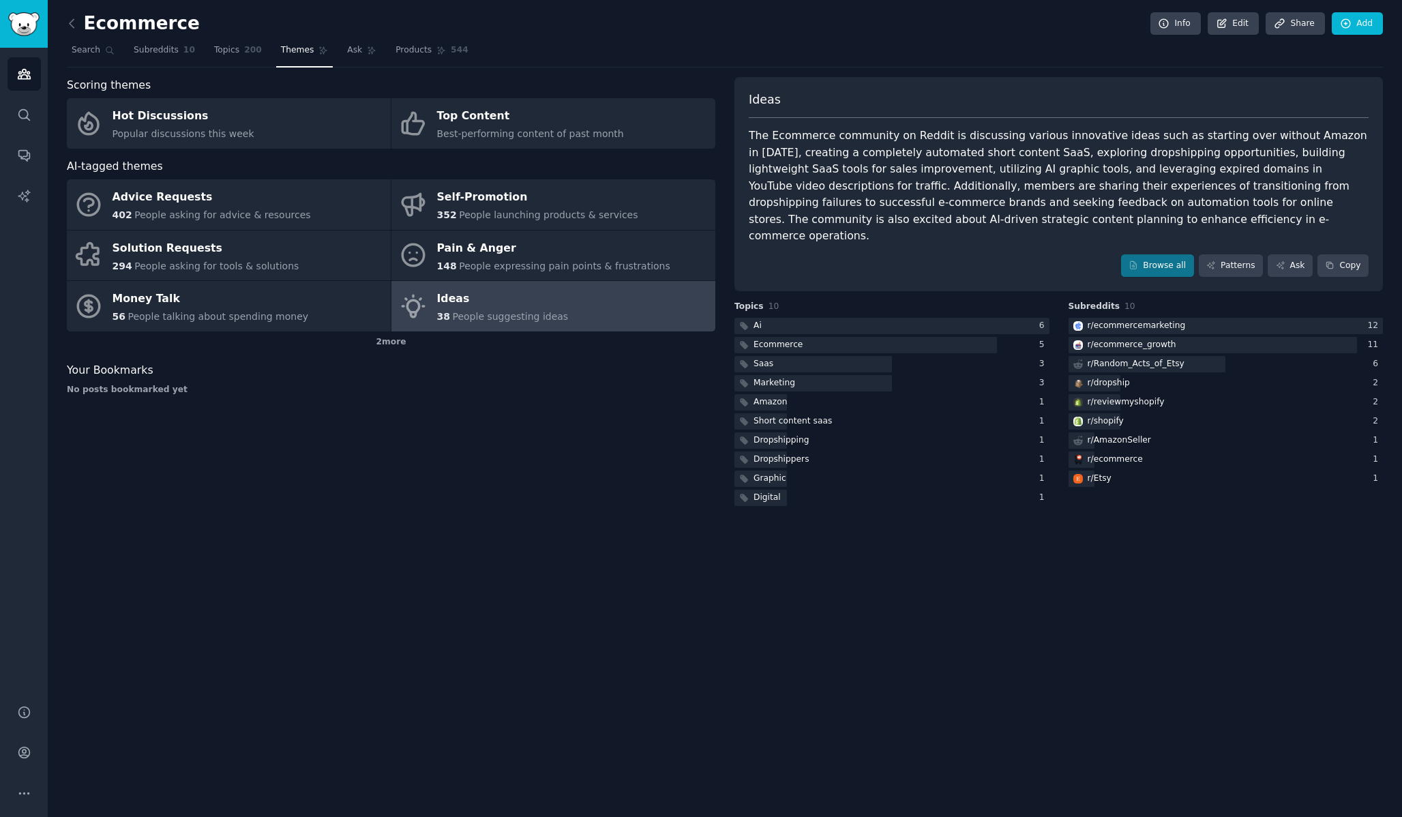
click at [523, 312] on span "People suggesting ideas" at bounding box center [510, 316] width 116 height 11
click at [782, 339] on div "Ecommerce" at bounding box center [778, 345] width 49 height 12
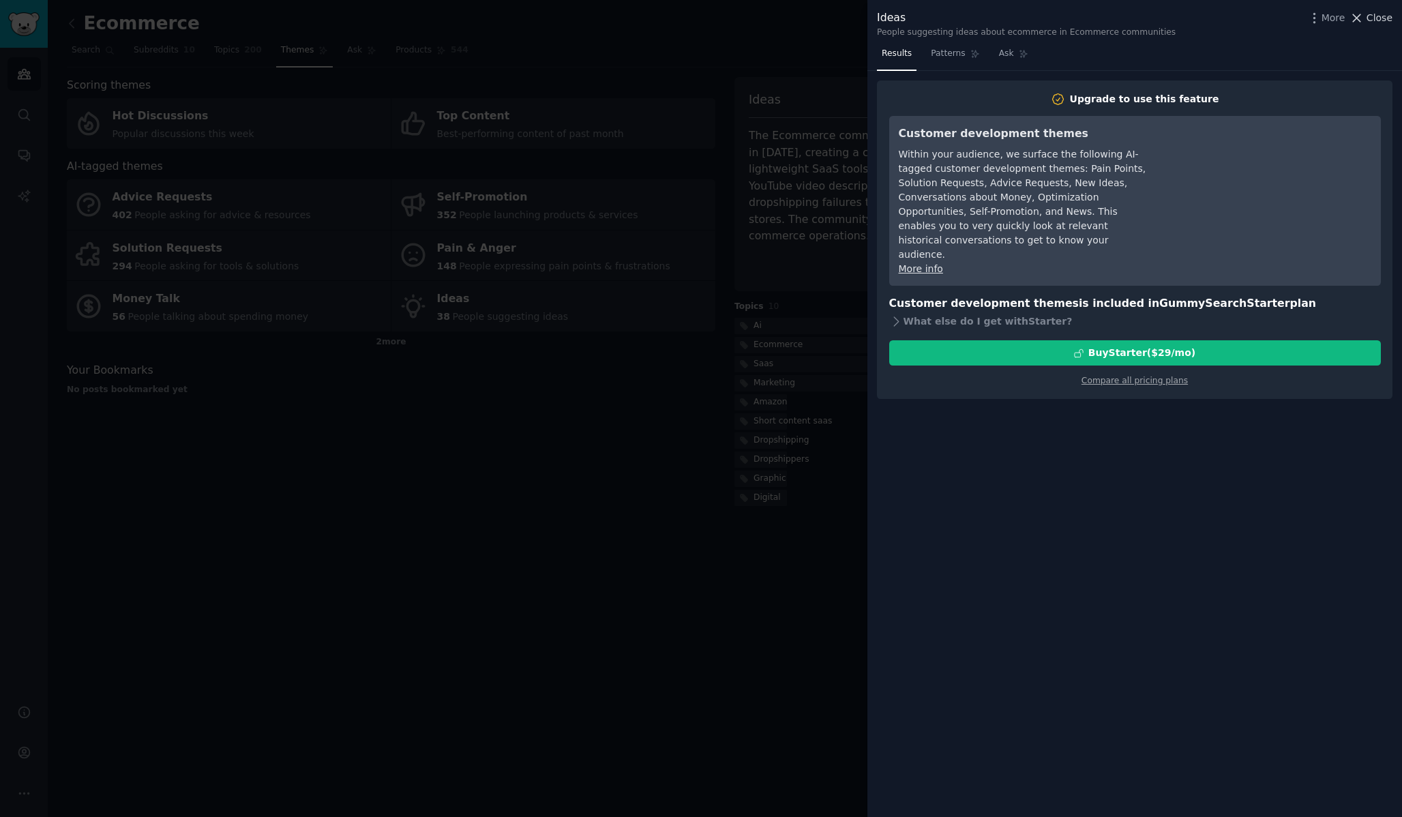
click at [1387, 23] on span "Close" at bounding box center [1380, 18] width 26 height 14
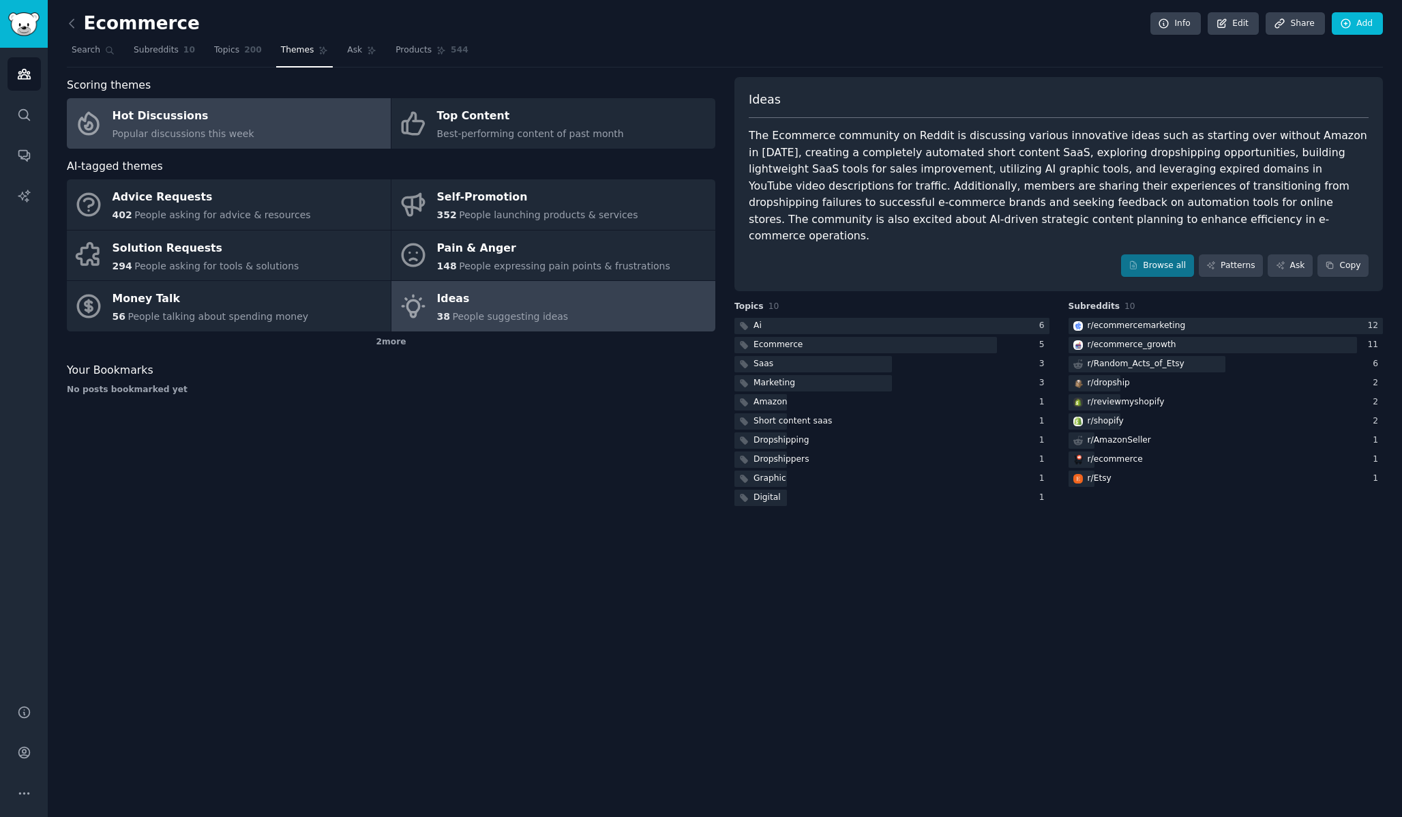
click at [266, 131] on link "Hot Discussions Popular discussions this week" at bounding box center [229, 123] width 324 height 50
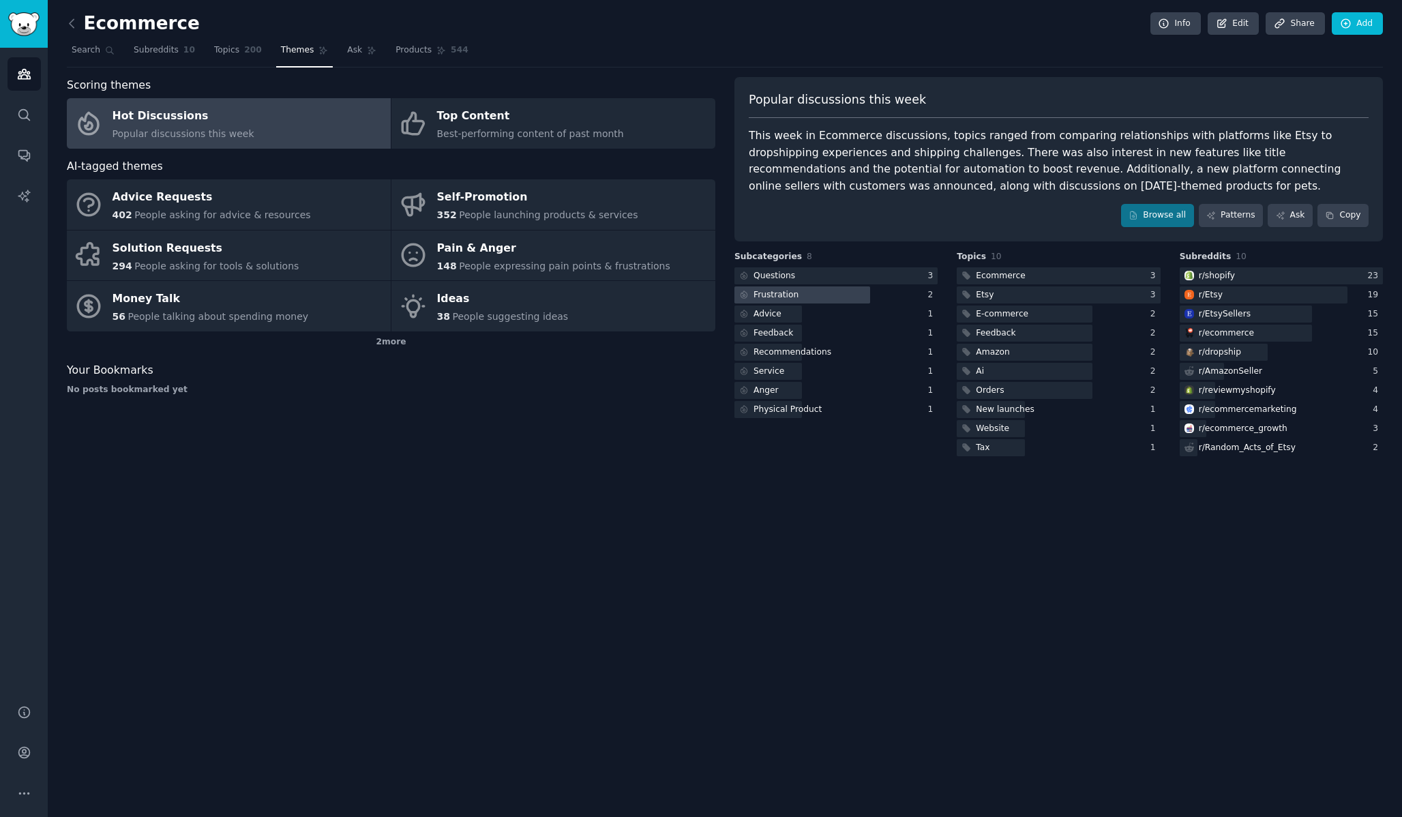
click at [816, 293] on div at bounding box center [803, 294] width 136 height 17
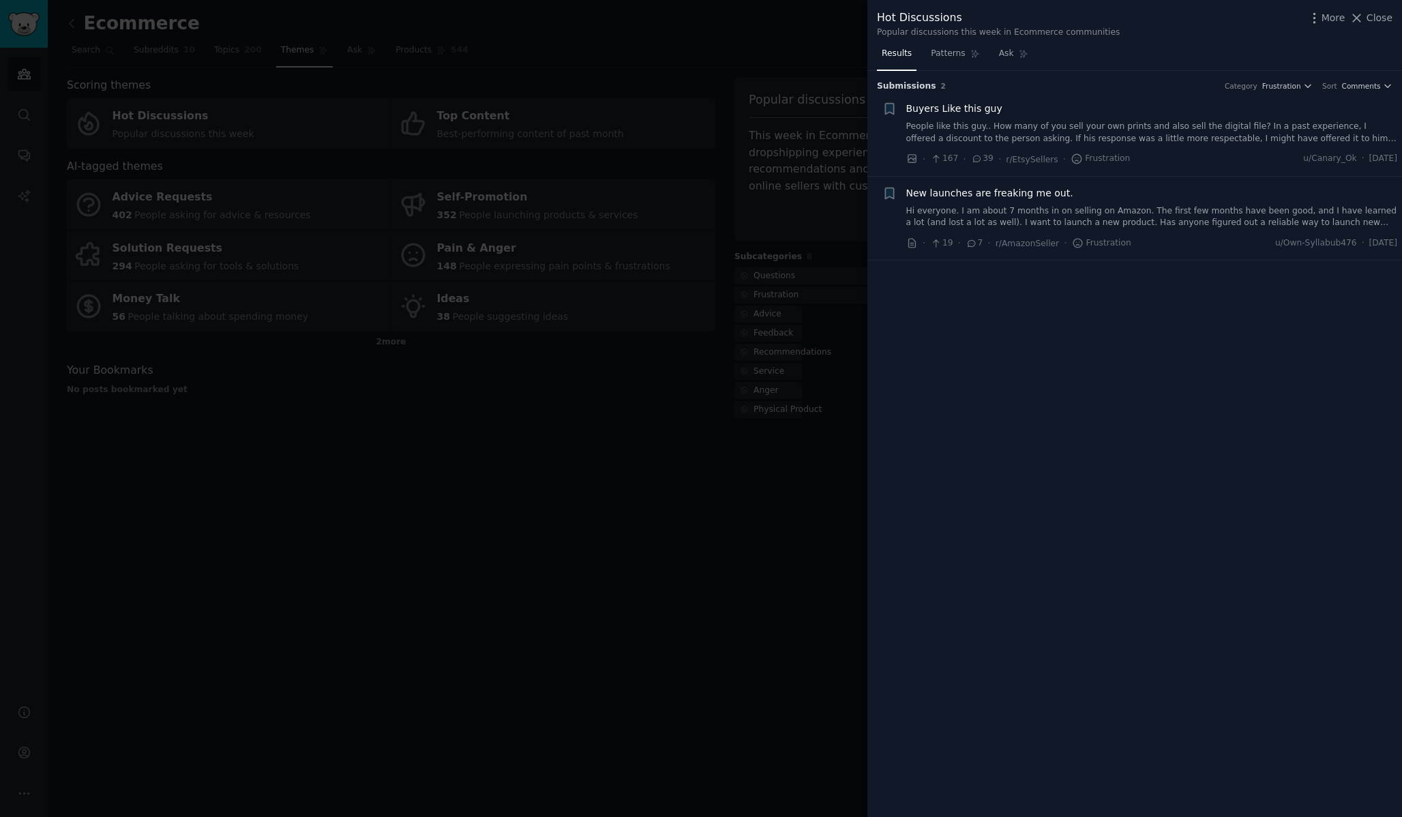
click at [1193, 221] on link "Hi everyone. I am about 7 months in on selling on Amazon. The first few months …" at bounding box center [1152, 217] width 492 height 24
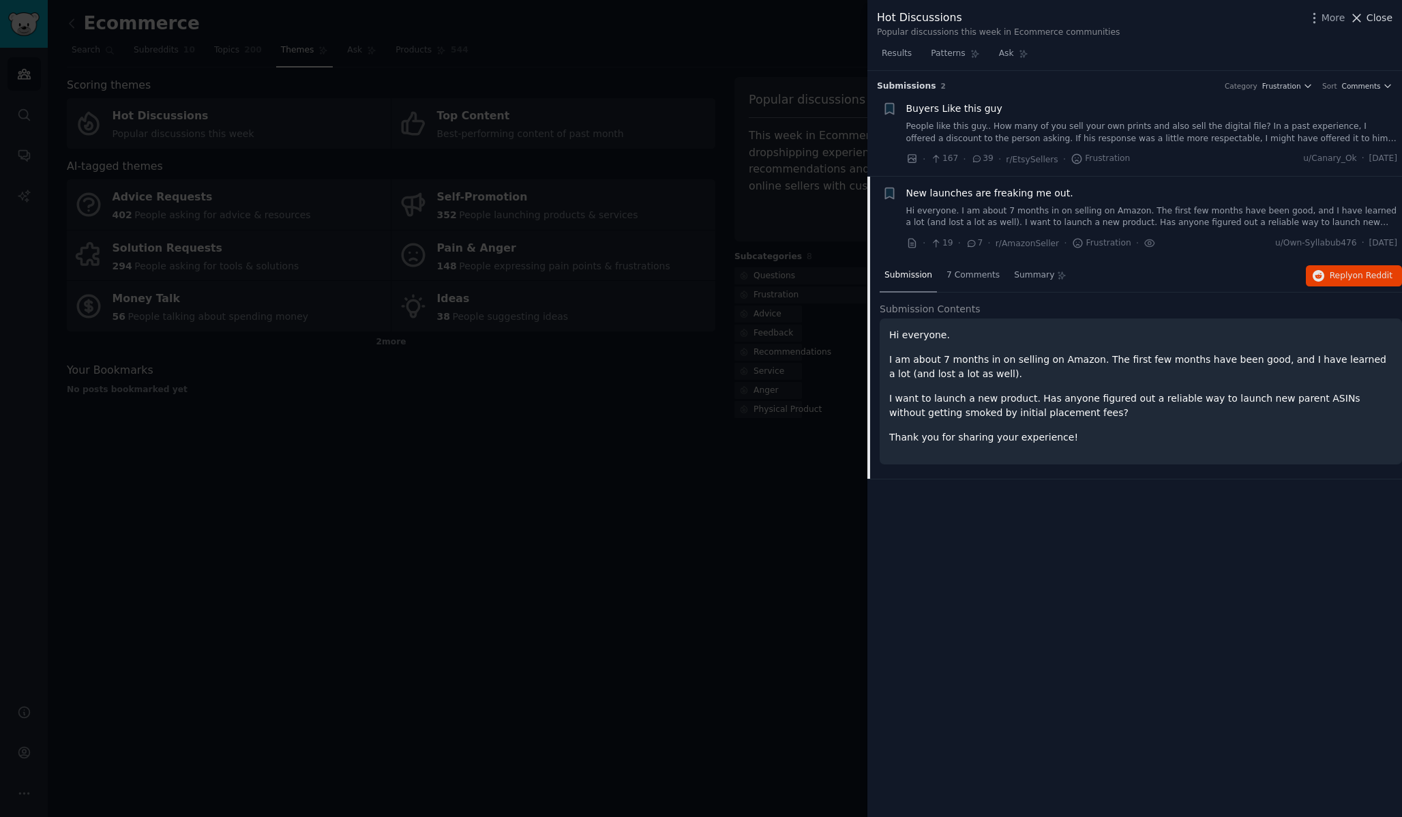
click at [1359, 15] on icon at bounding box center [1357, 18] width 14 height 14
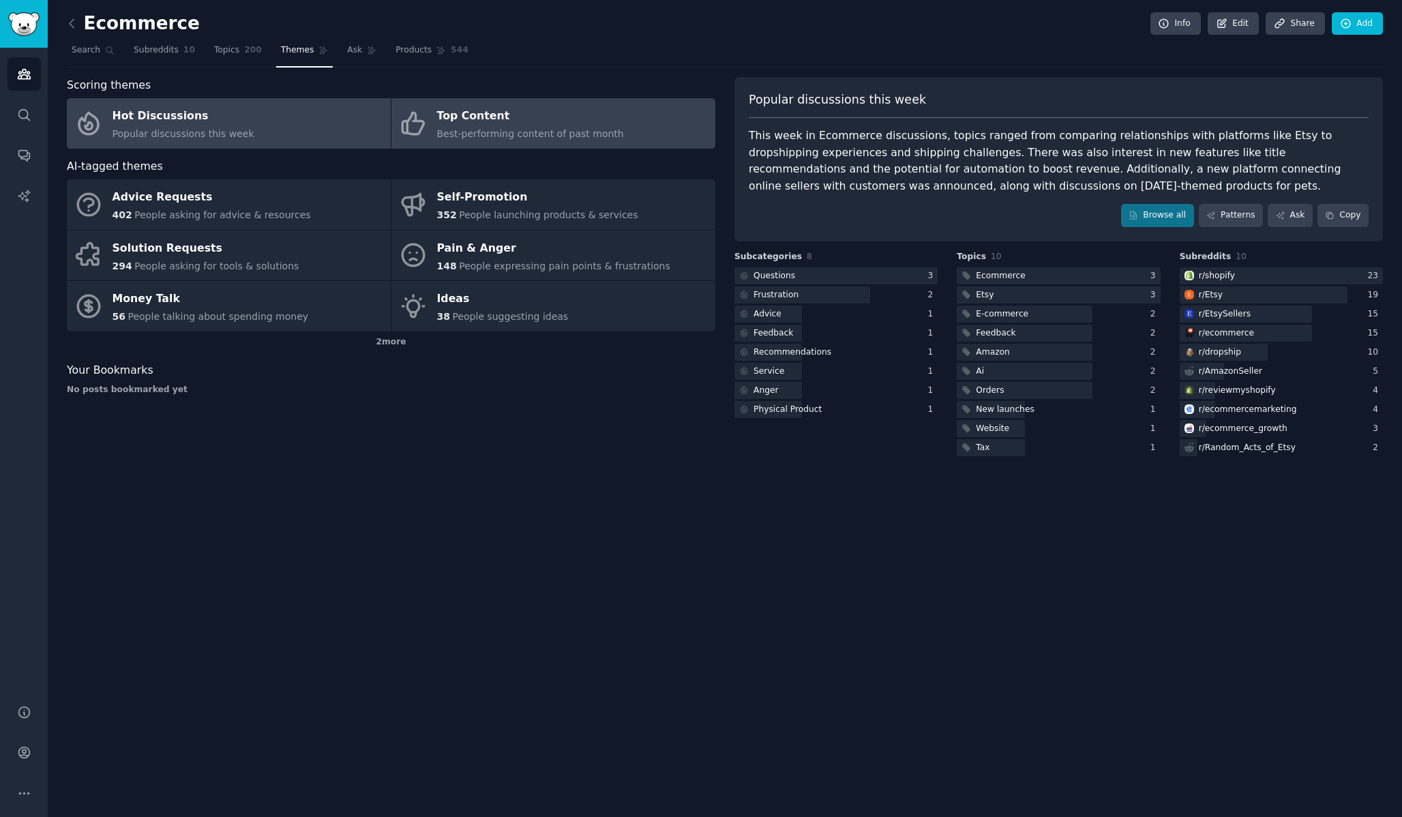
click at [544, 133] on span "Best-performing content of past month" at bounding box center [530, 133] width 187 height 11
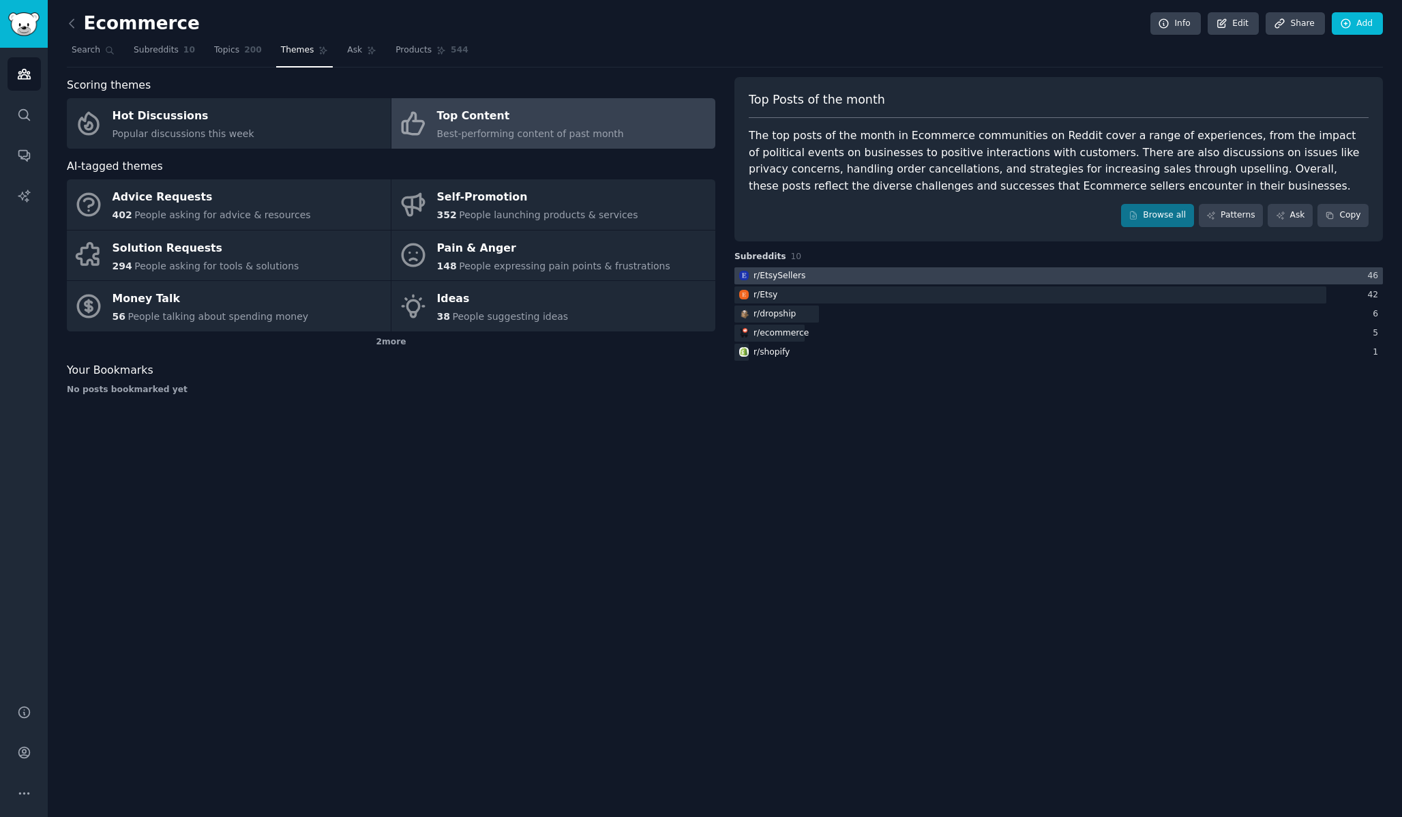
click at [848, 273] on div at bounding box center [1059, 275] width 649 height 17
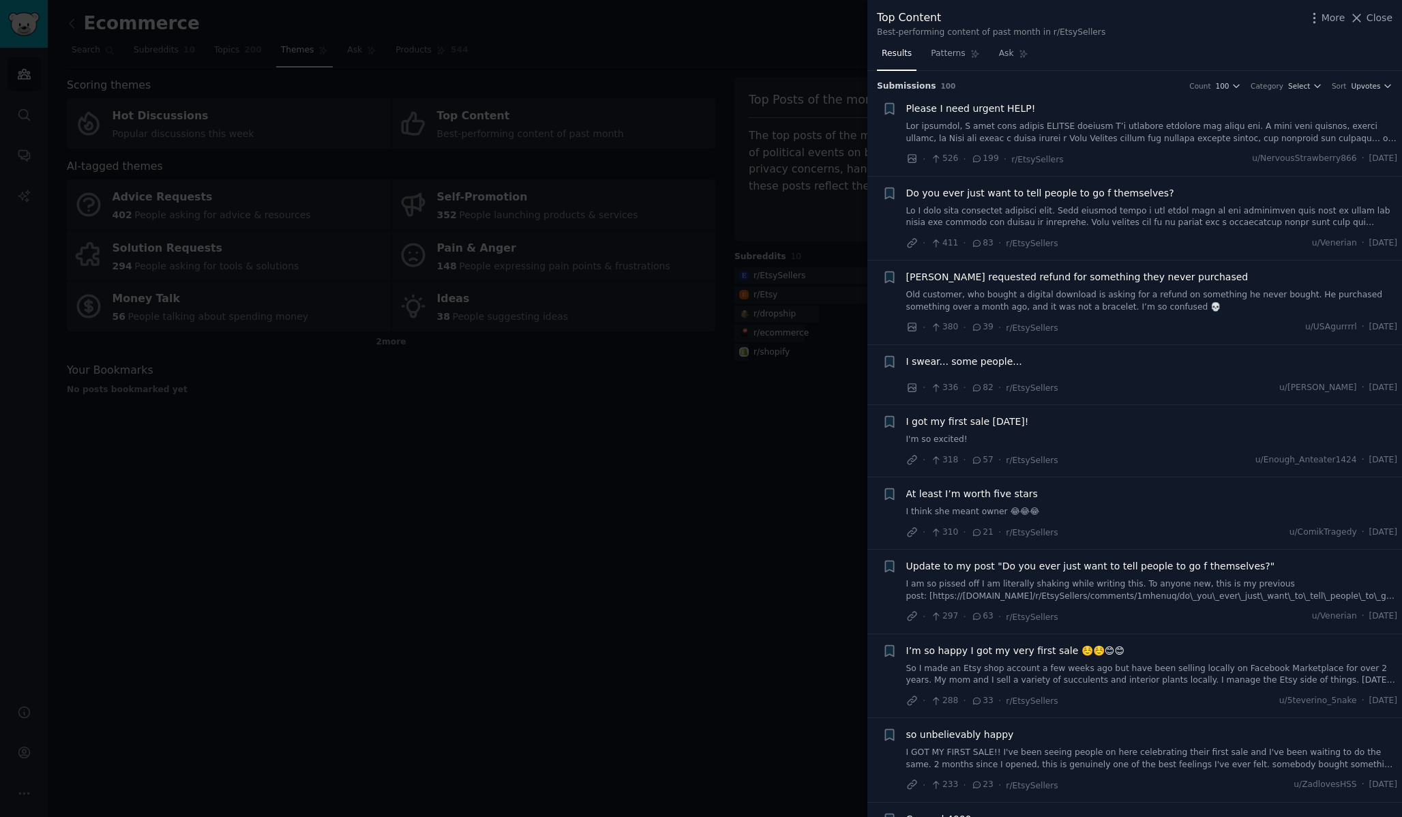
click at [977, 426] on span "I got my first sale [DATE]!" at bounding box center [967, 422] width 123 height 14
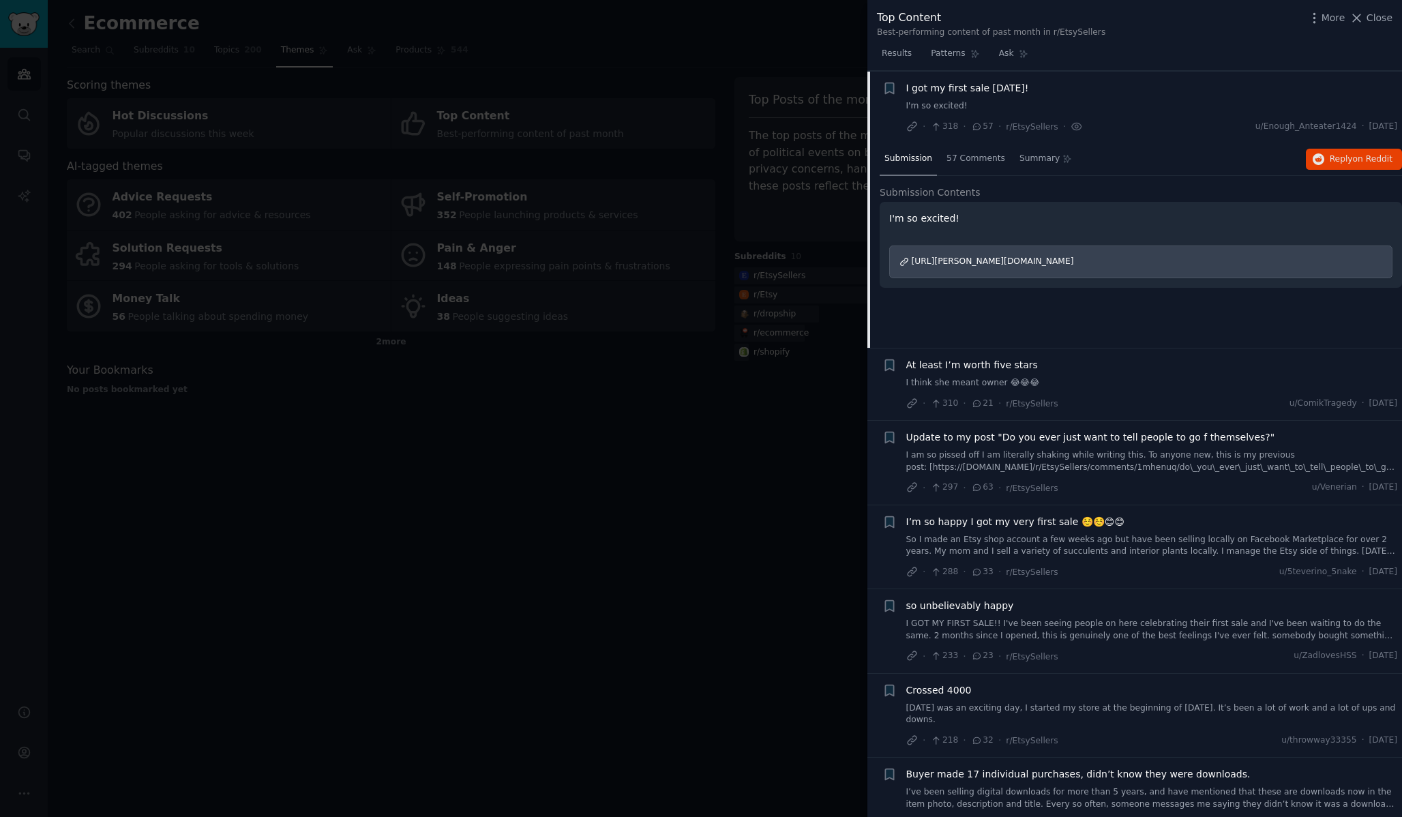
scroll to position [334, 0]
click at [998, 261] on span "[URL][PERSON_NAME][DOMAIN_NAME]" at bounding box center [993, 261] width 162 height 10
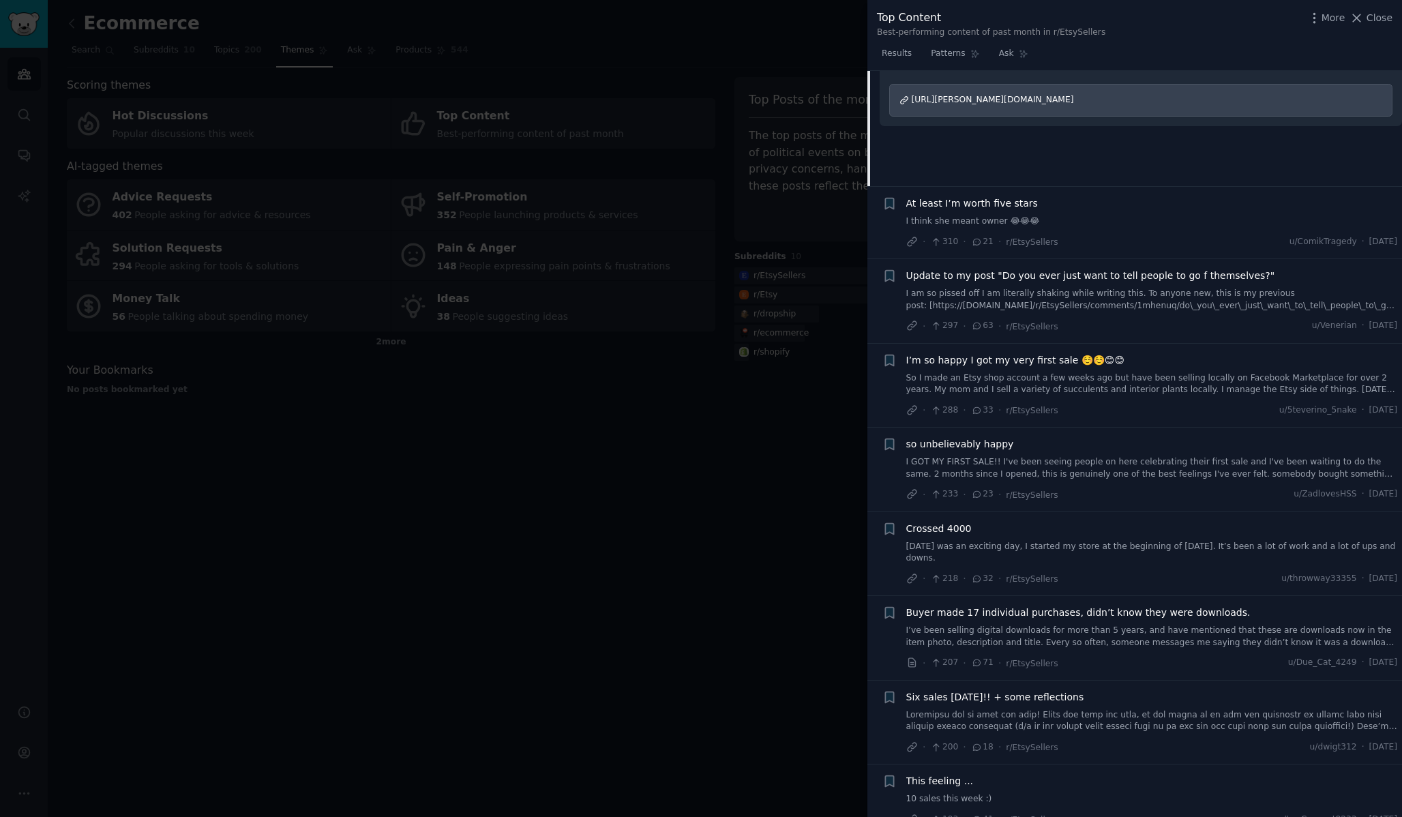
scroll to position [497, 0]
click at [1054, 461] on link "I GOT MY FIRST SALE!! I've been seeing people on here celebrating their first s…" at bounding box center [1152, 466] width 492 height 24
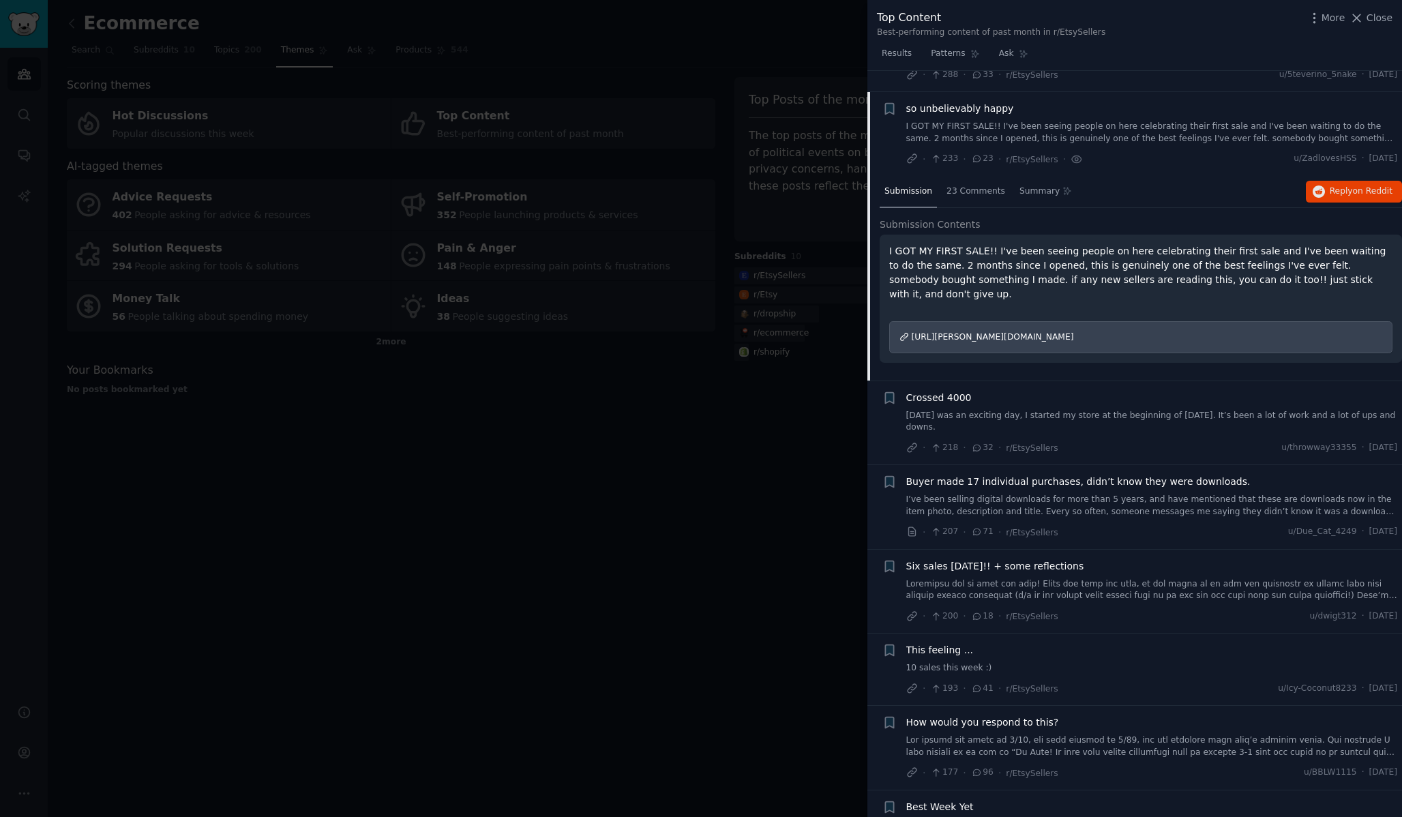
scroll to position [647, 0]
